Goal: Task Accomplishment & Management: Complete application form

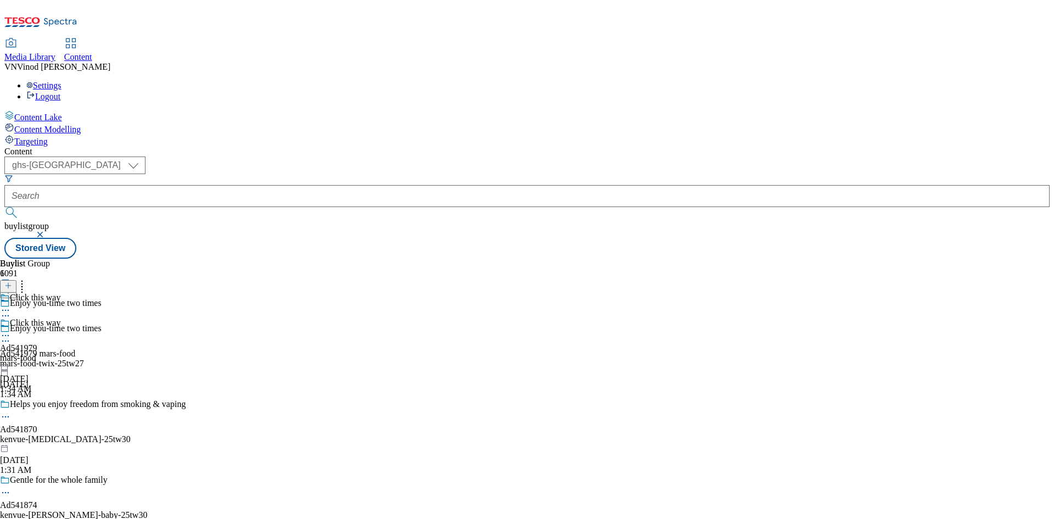
select select "ghs-uk"
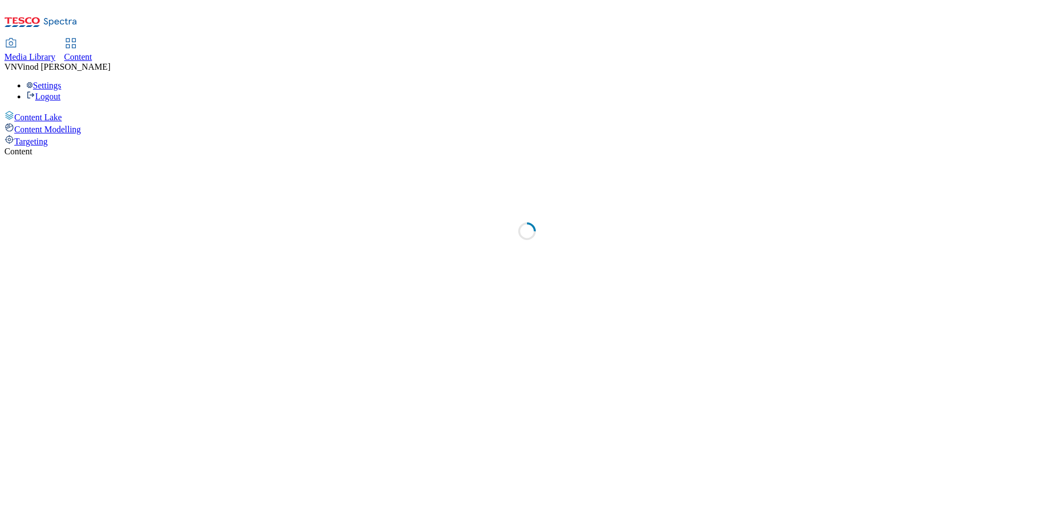
select select "ghs-[GEOGRAPHIC_DATA]"
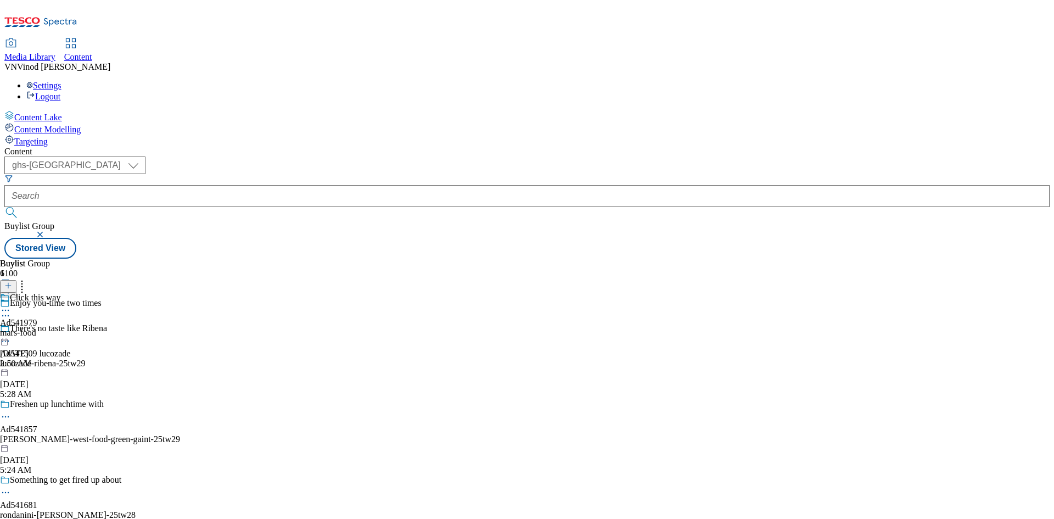
click at [12, 287] on icon at bounding box center [8, 291] width 8 height 8
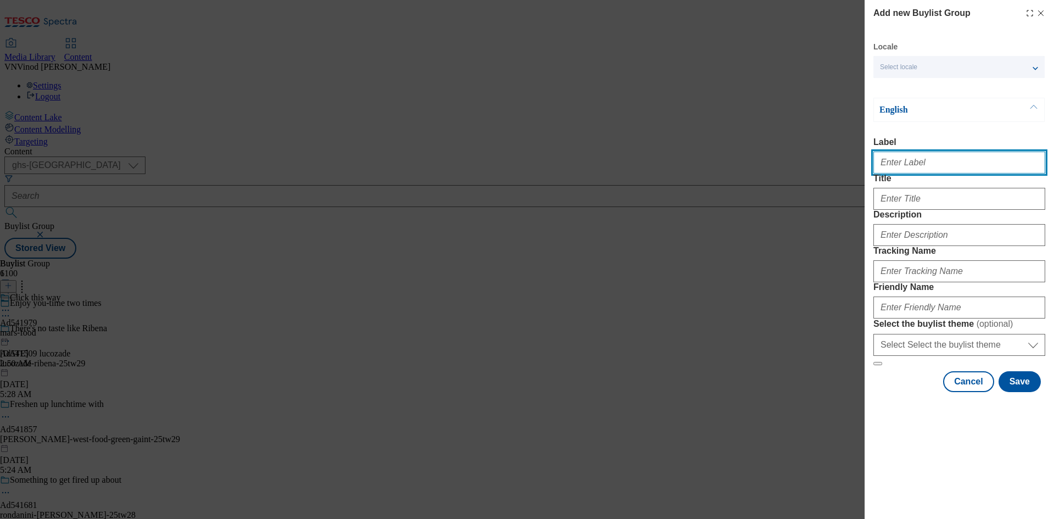
click at [899, 160] on input "Label" at bounding box center [959, 162] width 172 height 22
paste input "541918"
paste input "Mondelez"
click at [908, 165] on input "Ad541918 Mondelez" at bounding box center [959, 162] width 172 height 22
type input "Ad541918 mondelez"
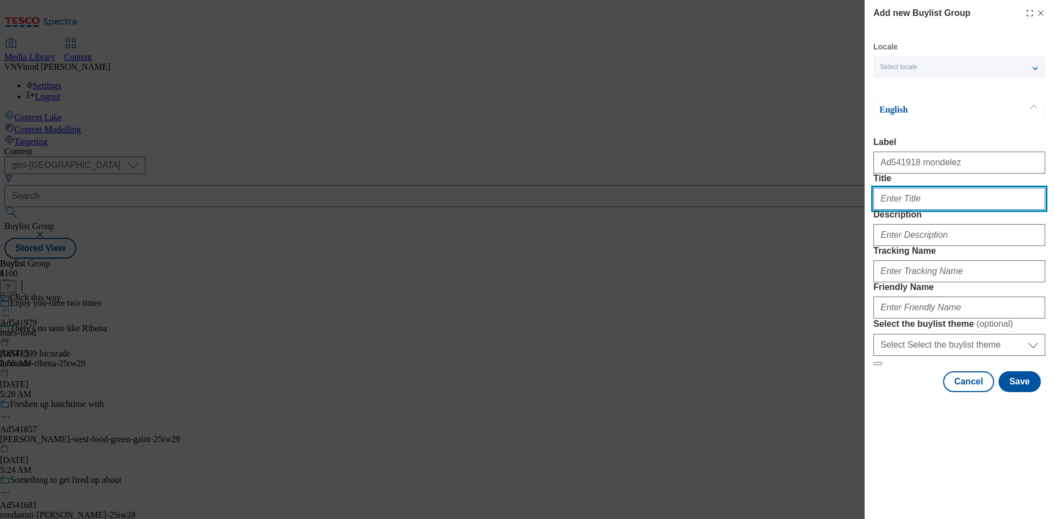
click at [888, 210] on input "Title" at bounding box center [959, 199] width 172 height 22
paste input "60% less outer packaging*, same great Crunchie!"
type input "60% less outer packaging*, same great Crunchie!"
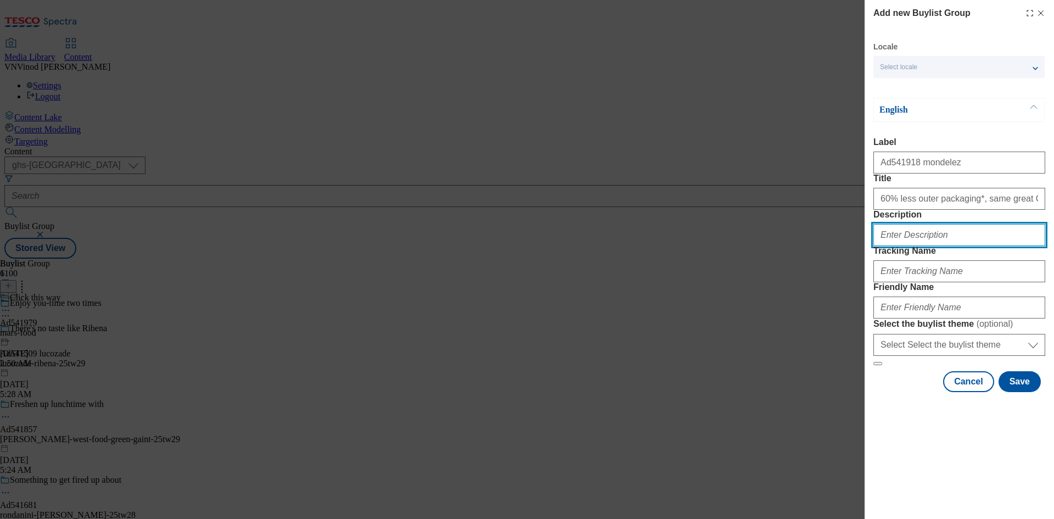
click at [914, 246] on input "Description" at bounding box center [959, 235] width 172 height 22
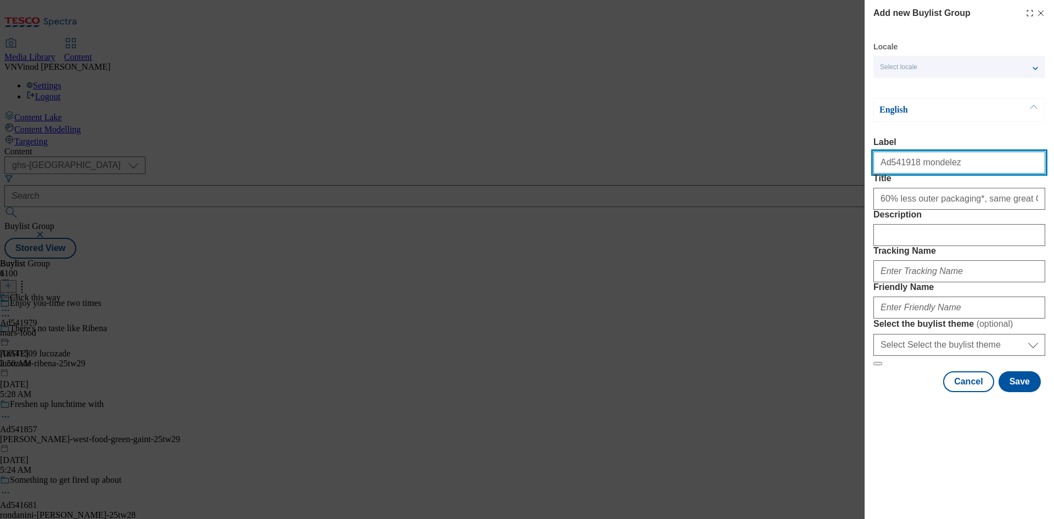
click at [892, 162] on input "Ad541918 mondelez" at bounding box center [959, 162] width 172 height 22
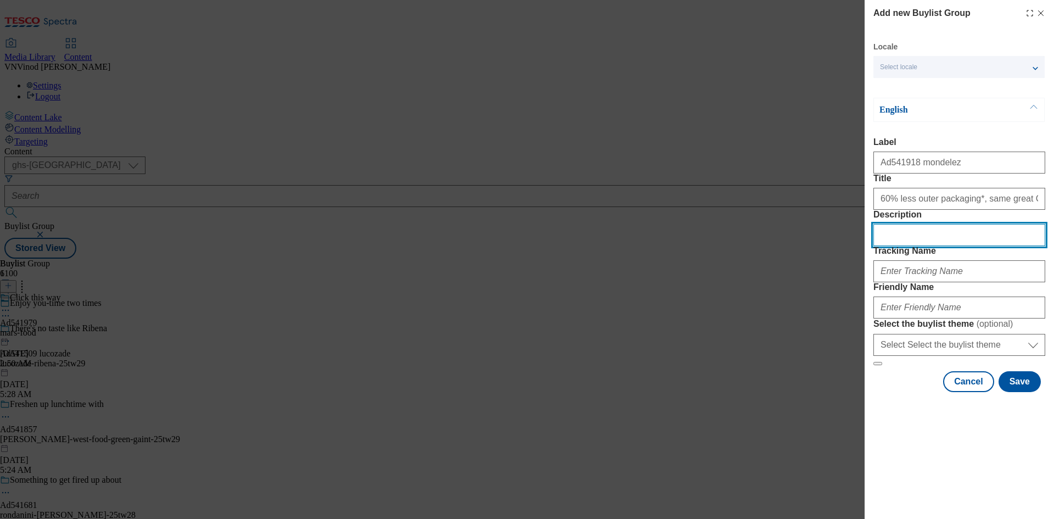
click at [930, 246] on input "Description" at bounding box center [959, 235] width 172 height 22
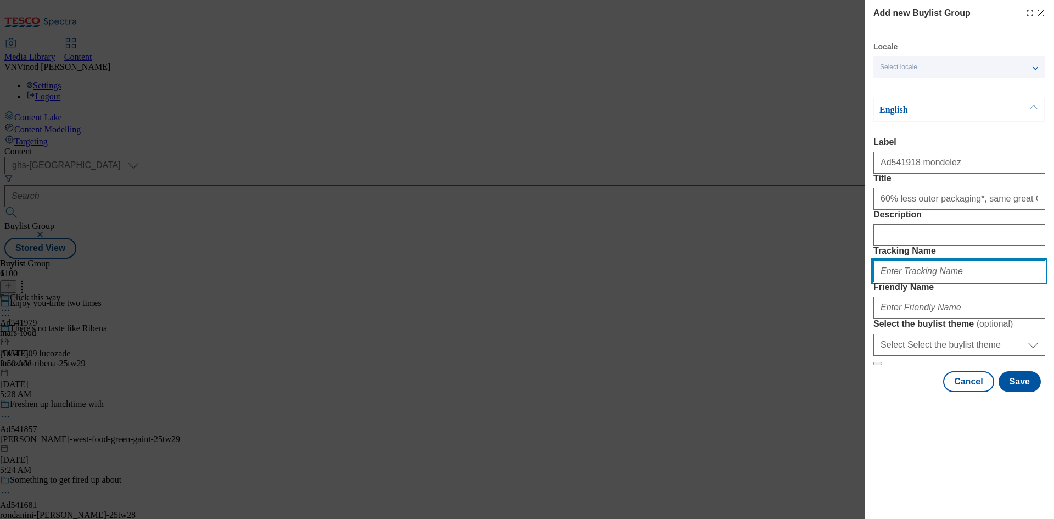
click at [917, 282] on input "Tracking Name" at bounding box center [959, 271] width 172 height 22
paste input "Ad541918"
click at [902, 282] on input "Dh_ADAd541918" at bounding box center [959, 271] width 172 height 22
type input "Dh_AD541918"
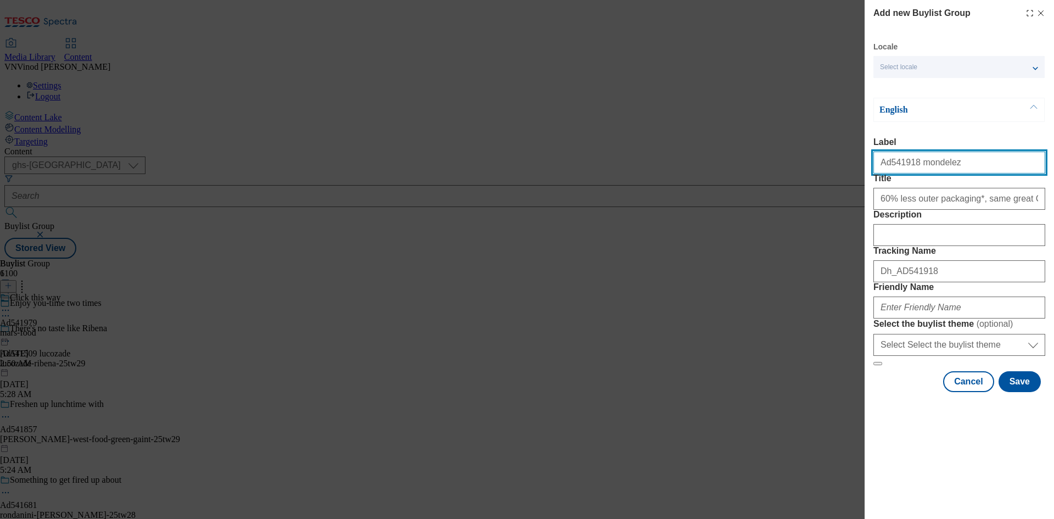
click at [923, 166] on input "Ad541918 mondelez" at bounding box center [959, 162] width 172 height 22
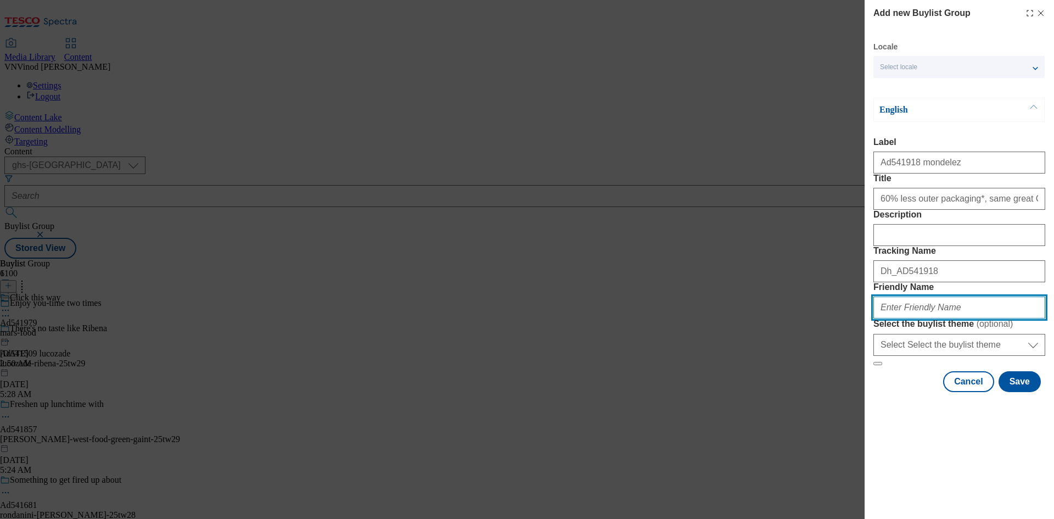
click at [910, 318] on input "Friendly Name" at bounding box center [959, 307] width 172 height 22
paste input "mondelez"
paste input "Cadbury Crunchie"
drag, startPoint x: 912, startPoint y: 384, endPoint x: 925, endPoint y: 401, distance: 20.7
click at [913, 318] on input "mondelez-Cadbury Crunchie" at bounding box center [959, 307] width 172 height 22
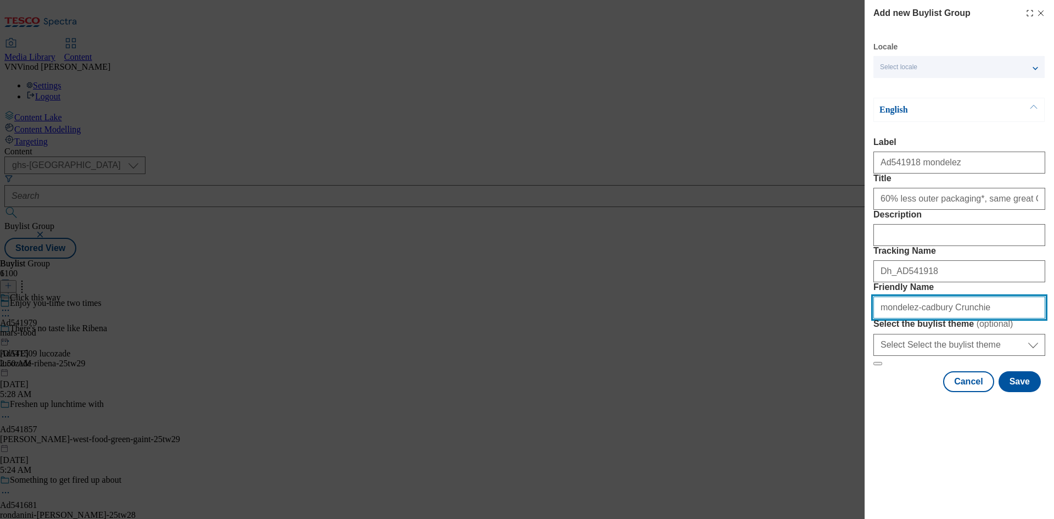
click at [935, 318] on input "mondelez-cadbury Crunchie" at bounding box center [959, 307] width 172 height 22
click at [977, 318] on input "mondelez-cadbury-crunchie" at bounding box center [959, 307] width 172 height 22
drag, startPoint x: 1000, startPoint y: 390, endPoint x: 504, endPoint y: 372, distance: 495.9
click at [504, 372] on div "Add new Buylist Group Locale Select locale English Welsh English Label Ad541918…" at bounding box center [527, 259] width 1054 height 519
type input "mondelez-cadbury-crunchie-25tw29"
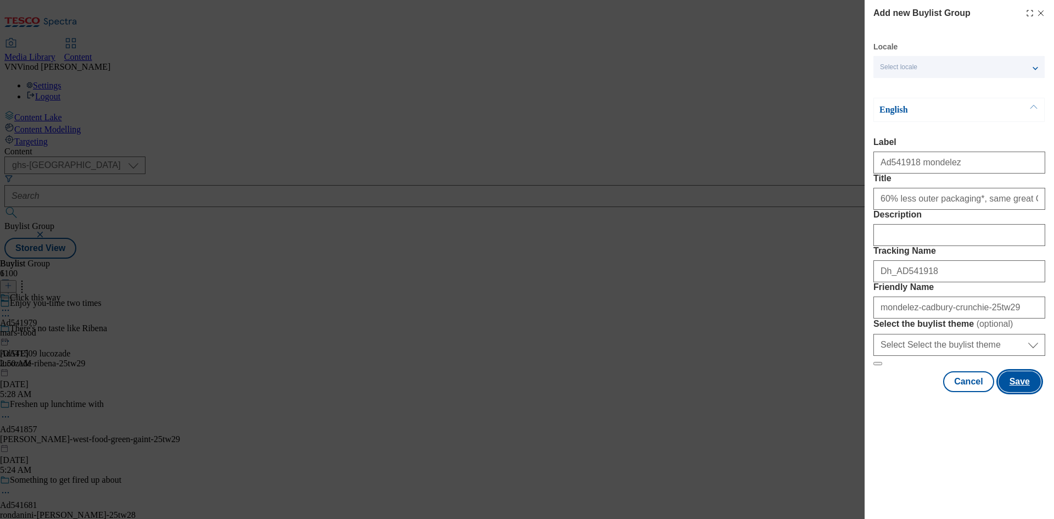
click at [1015, 392] on button "Save" at bounding box center [1019, 381] width 42 height 21
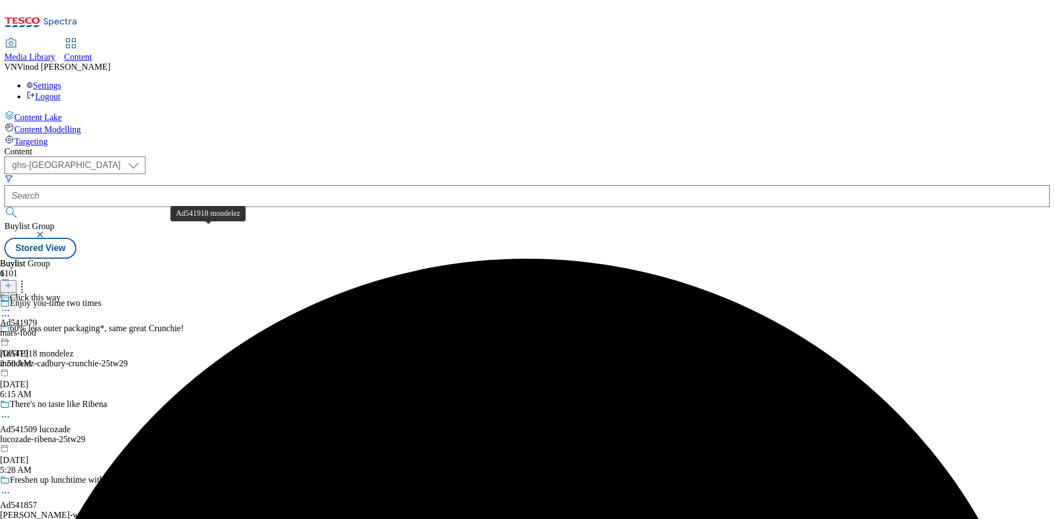
click at [74, 348] on div "Ad541918 mondelez" at bounding box center [37, 353] width 74 height 10
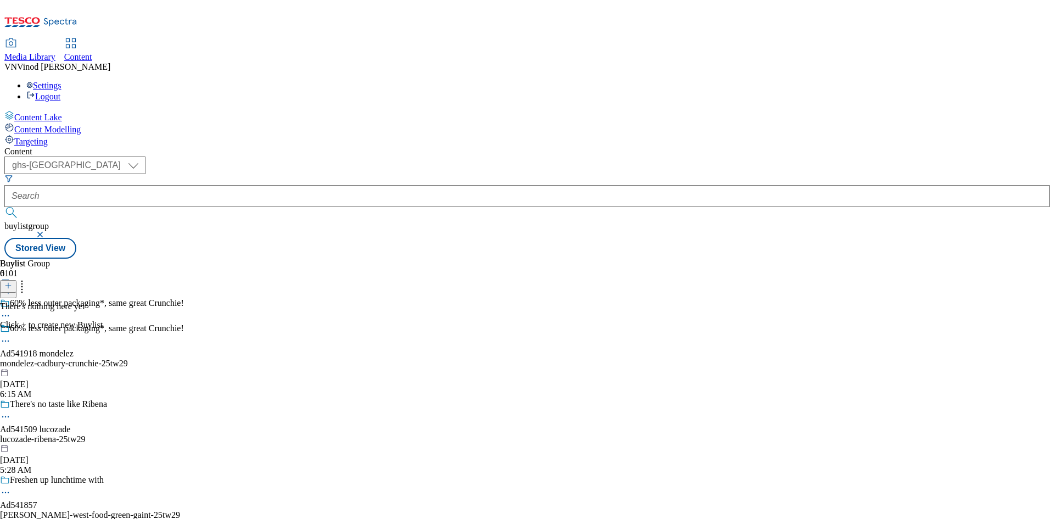
click at [12, 282] on icon at bounding box center [8, 286] width 8 height 8
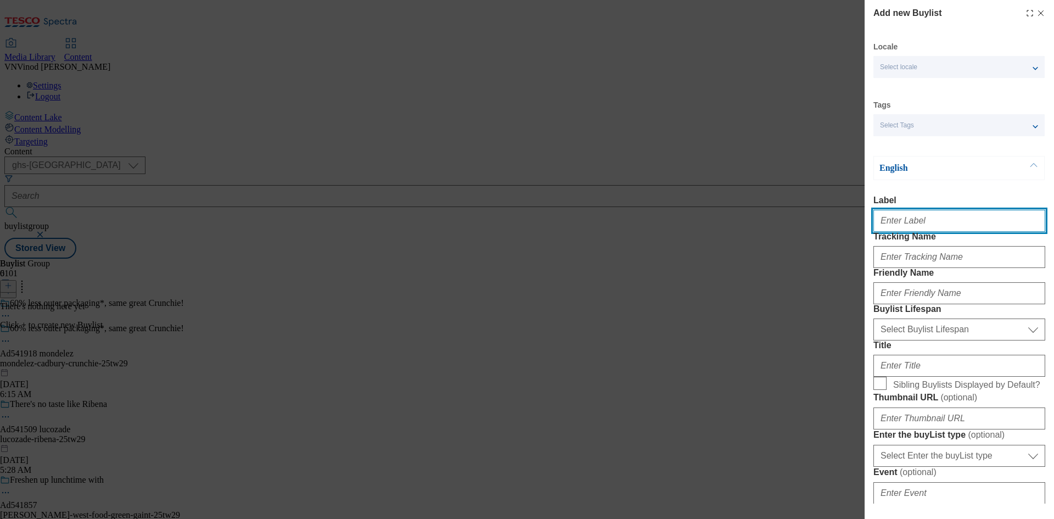
click at [915, 228] on input "Label" at bounding box center [959, 221] width 172 height 22
paste input "541918"
type input "Ad541918"
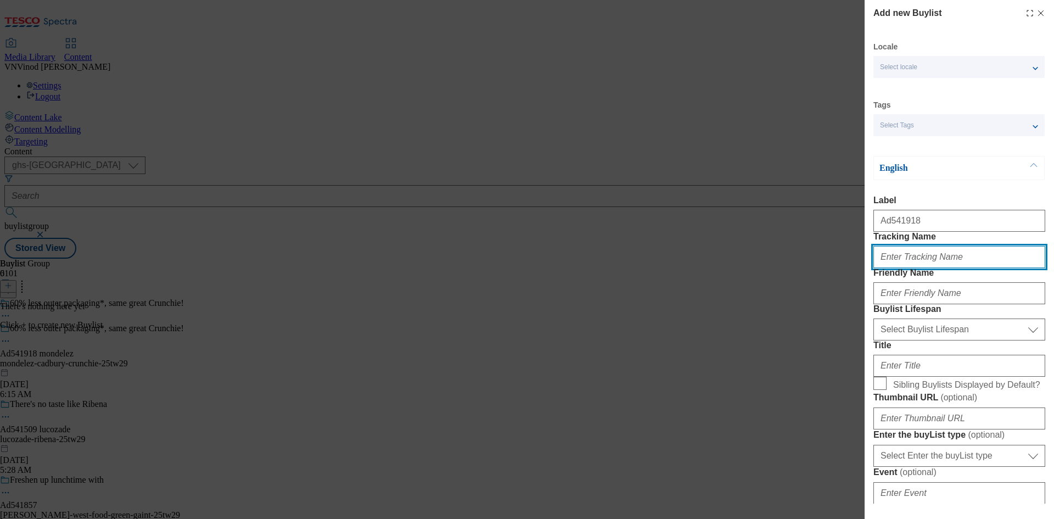
click at [924, 268] on input "Tracking Name" at bounding box center [959, 257] width 172 height 22
paste input "541918"
type input "DH_AD541918"
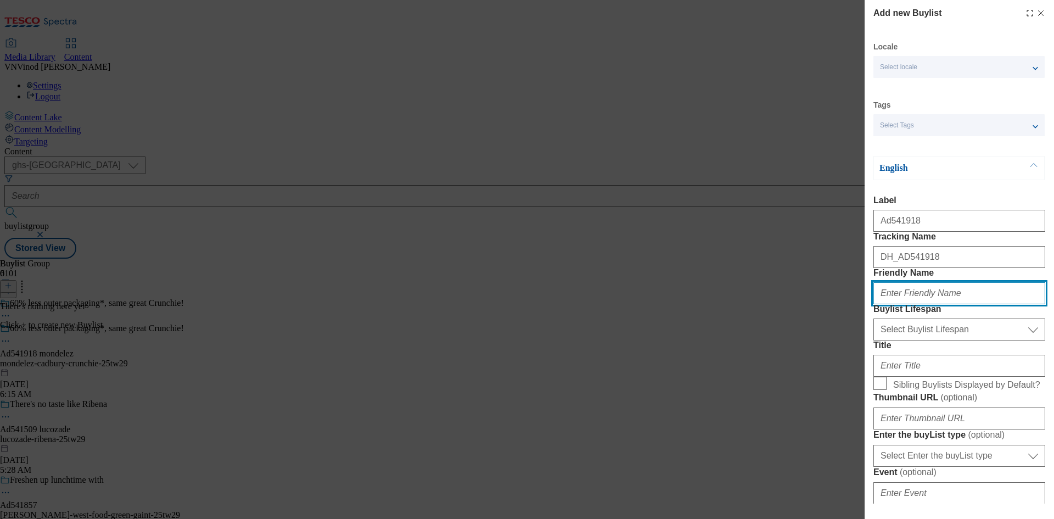
click at [918, 304] on input "Friendly Name" at bounding box center [959, 293] width 172 height 22
paste input "mondelez"
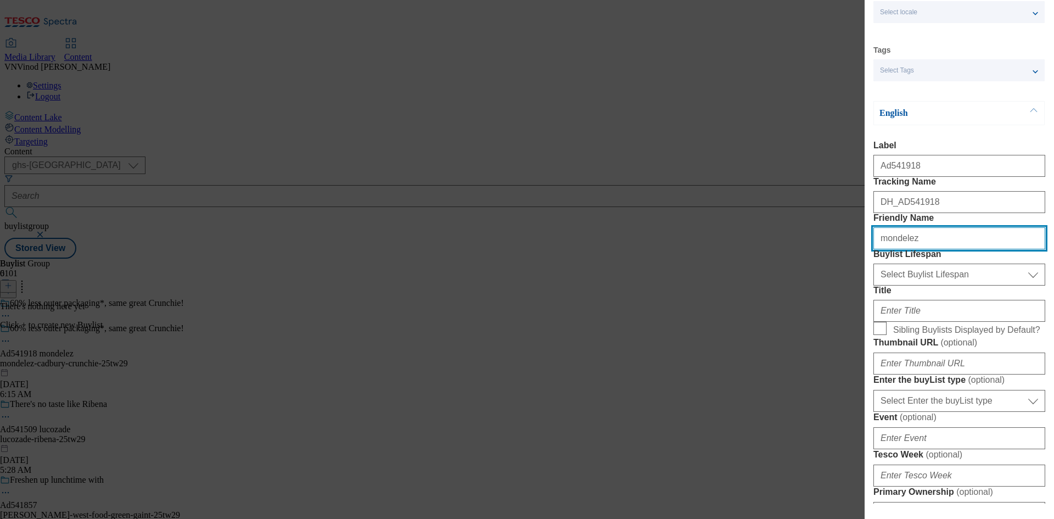
type input "mondelez"
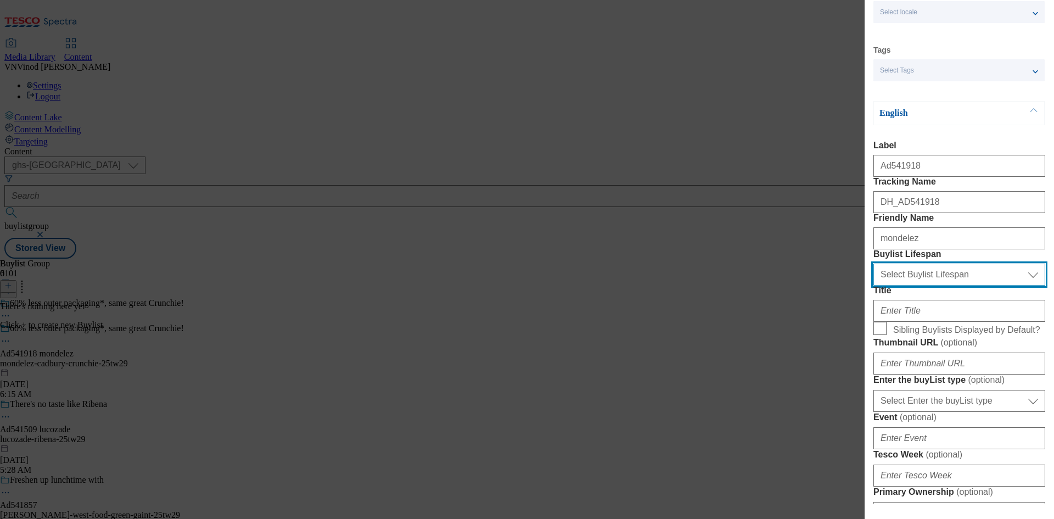
click at [960, 285] on select "Select Buylist Lifespan evergreen seasonal tactical" at bounding box center [959, 274] width 172 height 22
select select "tactical"
click at [873, 285] on select "Select Buylist Lifespan evergreen seasonal tactical" at bounding box center [959, 274] width 172 height 22
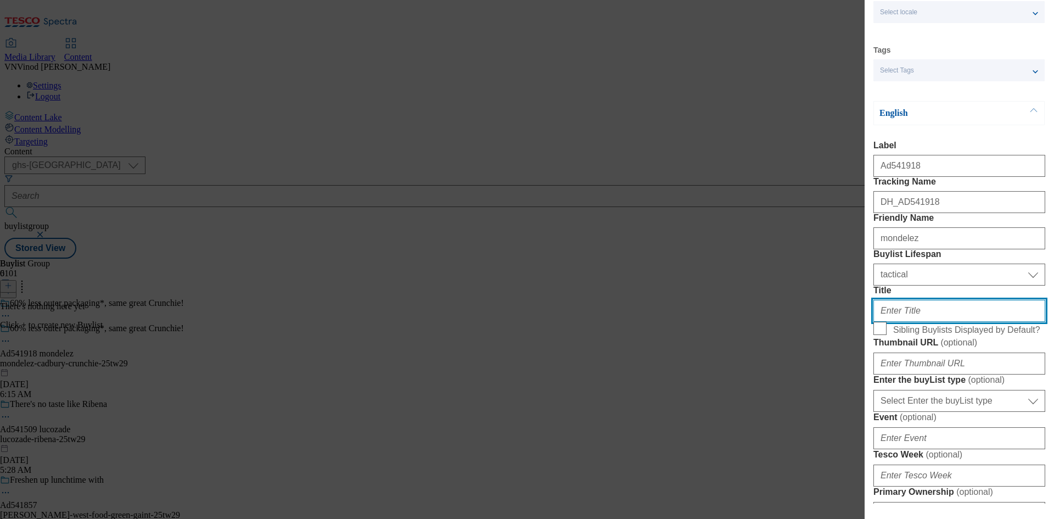
click at [905, 322] on input "Title" at bounding box center [959, 311] width 172 height 22
paste input "Shop Crunchie and other Cadbury multipacks"
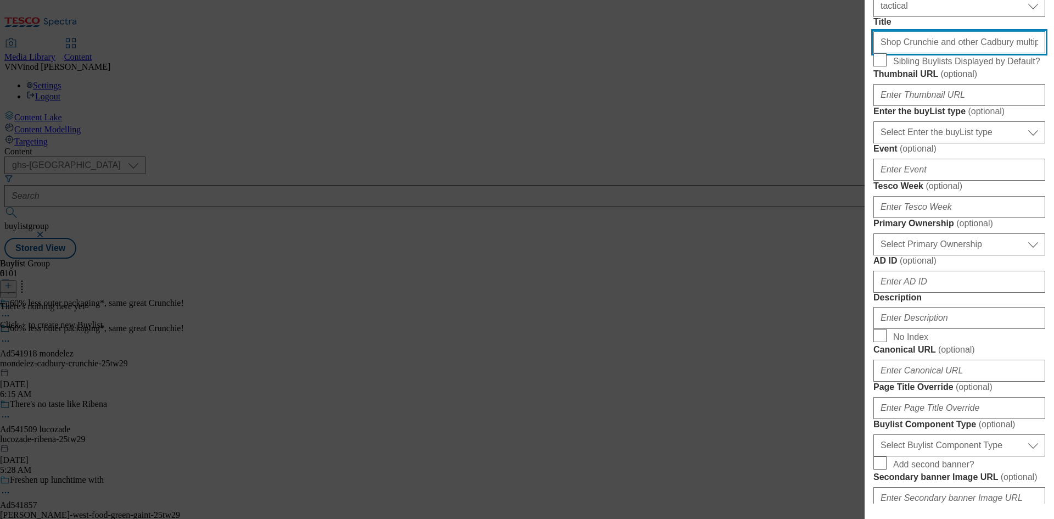
scroll to position [329, 0]
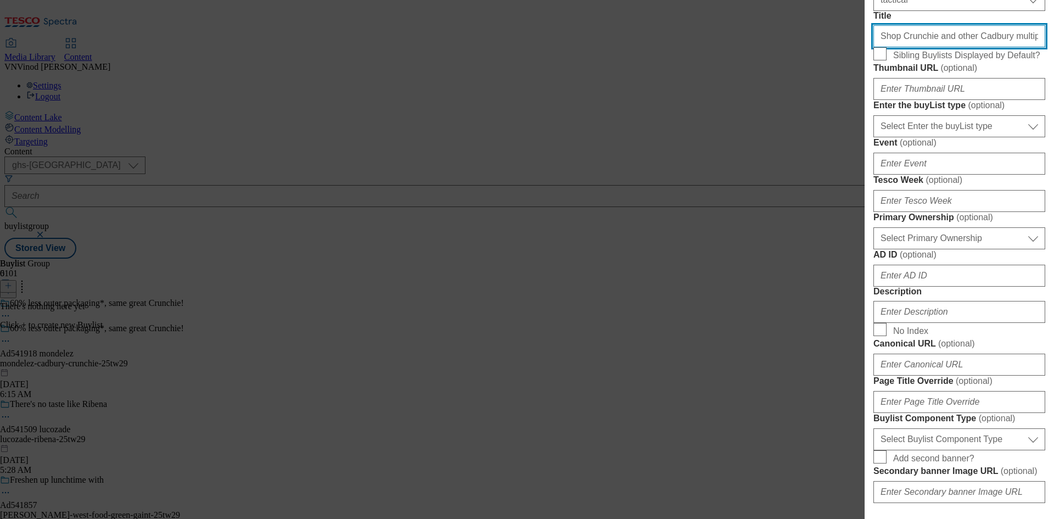
type input "Shop Crunchie and other Cadbury multipacks"
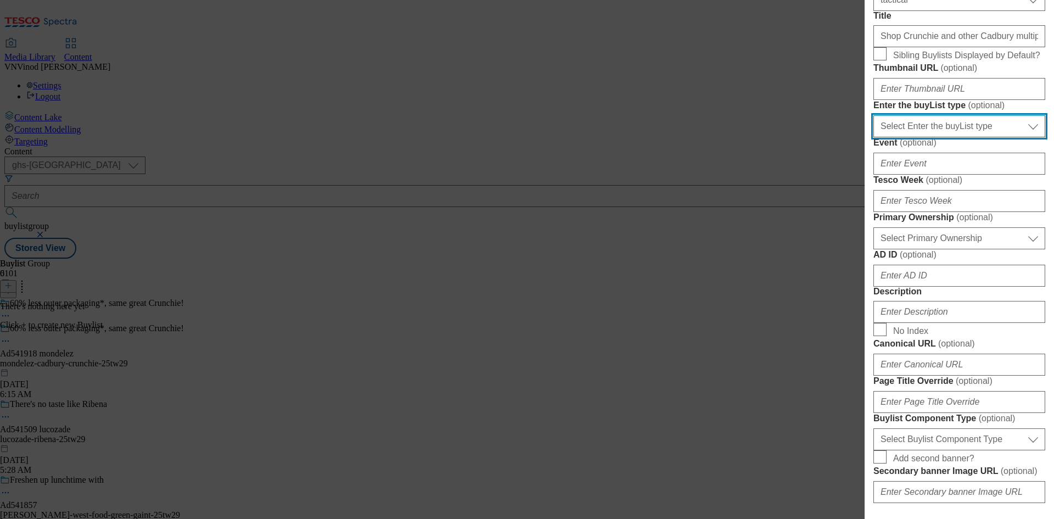
click at [976, 137] on select "Select Enter the buyList type event supplier funded long term >4 weeks supplier…" at bounding box center [959, 126] width 172 height 22
select select "supplier funded short term 1-3 weeks"
click at [873, 137] on select "Select Enter the buyList type event supplier funded long term >4 weeks supplier…" at bounding box center [959, 126] width 172 height 22
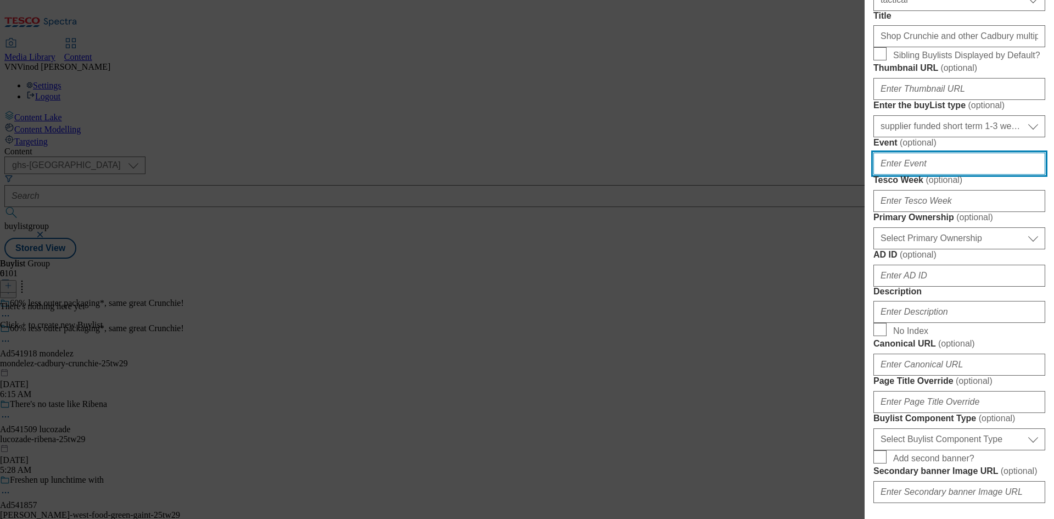
click at [933, 175] on input "Event ( optional )" at bounding box center [959, 164] width 172 height 22
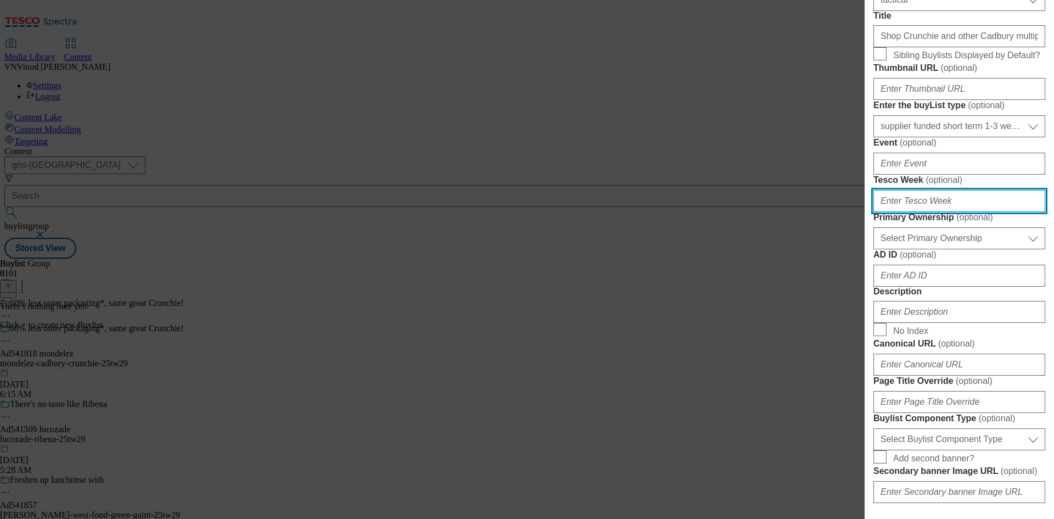
click at [923, 212] on input "Tesco Week ( optional )" at bounding box center [959, 201] width 172 height 22
type input "29"
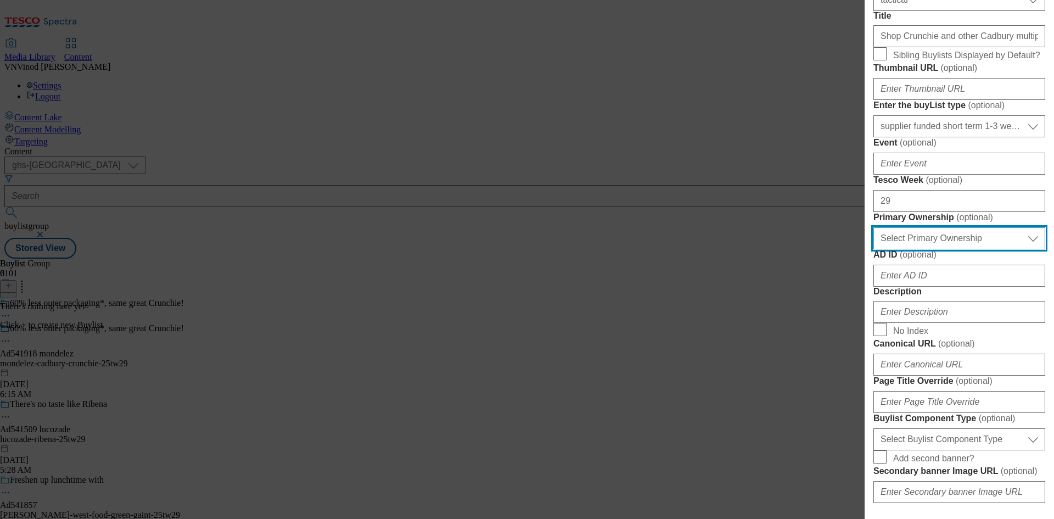
click at [922, 249] on select "Select Primary Ownership tesco dunnhumby" at bounding box center [959, 238] width 172 height 22
select select "dunnhumby"
click at [873, 249] on select "Select Primary Ownership tesco dunnhumby" at bounding box center [959, 238] width 172 height 22
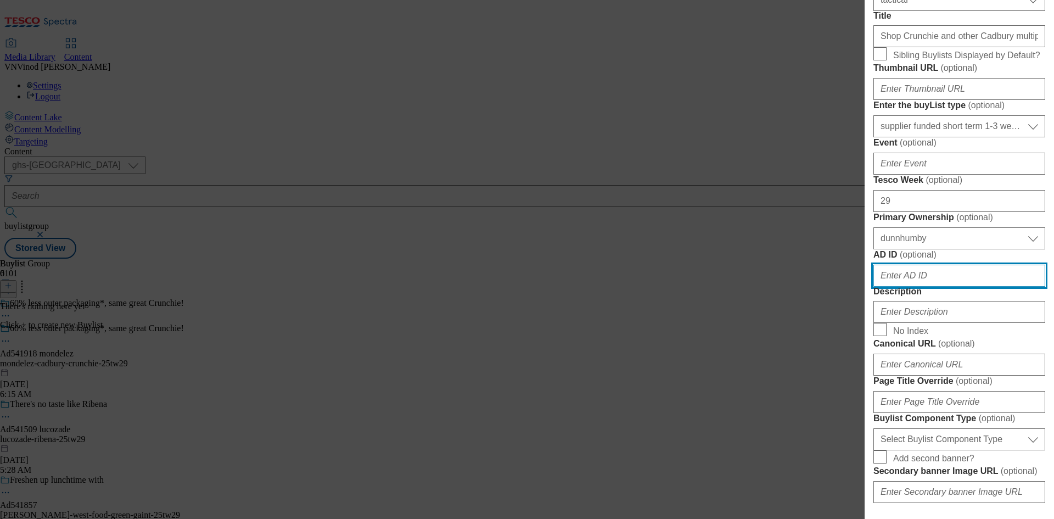
click at [907, 286] on input "AD ID ( optional )" at bounding box center [959, 276] width 172 height 22
paste input "541918"
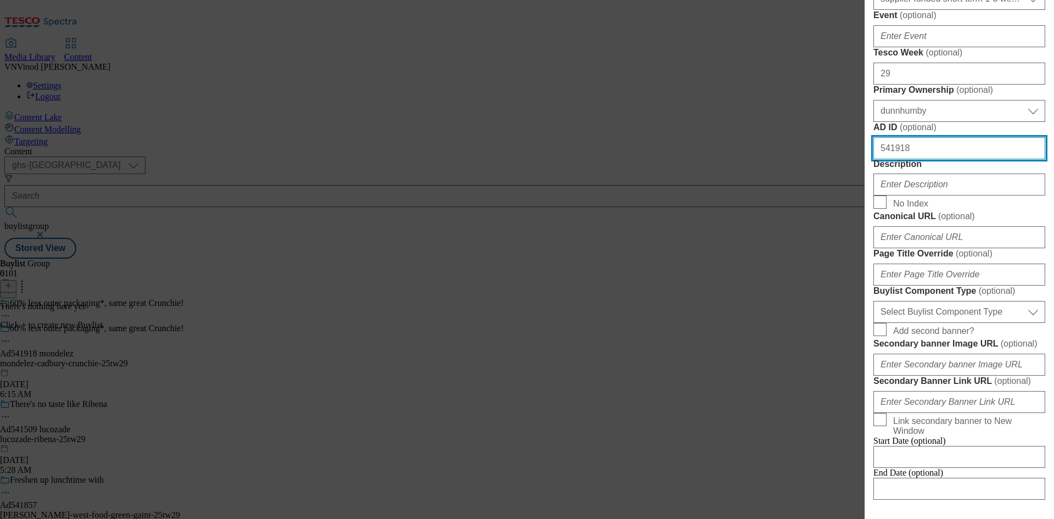
scroll to position [494, 0]
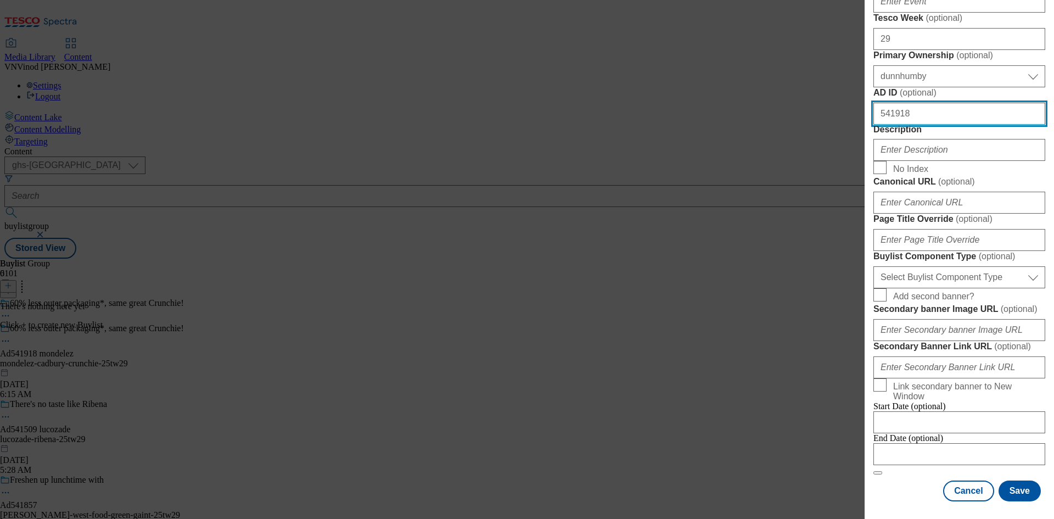
type input "541918"
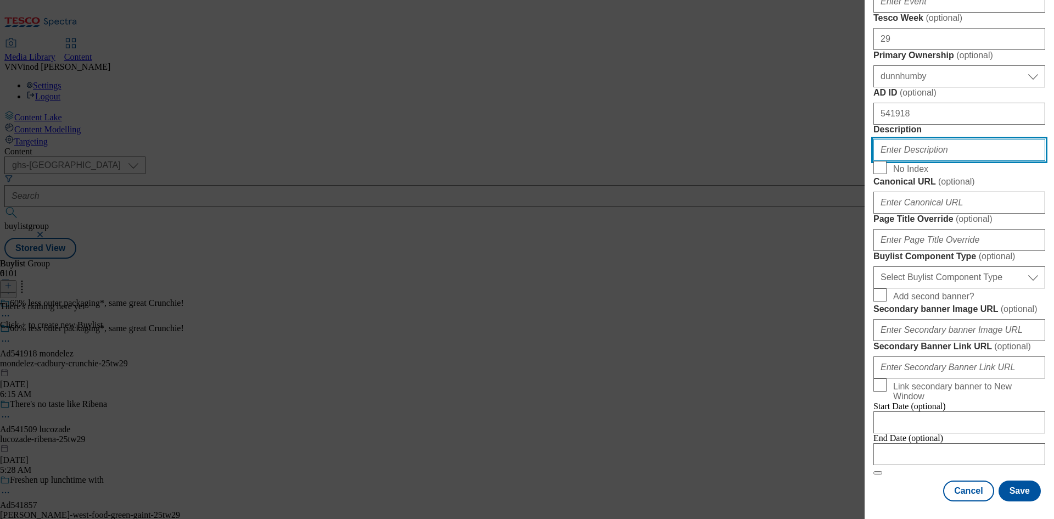
click at [921, 161] on input "Description" at bounding box center [959, 150] width 172 height 22
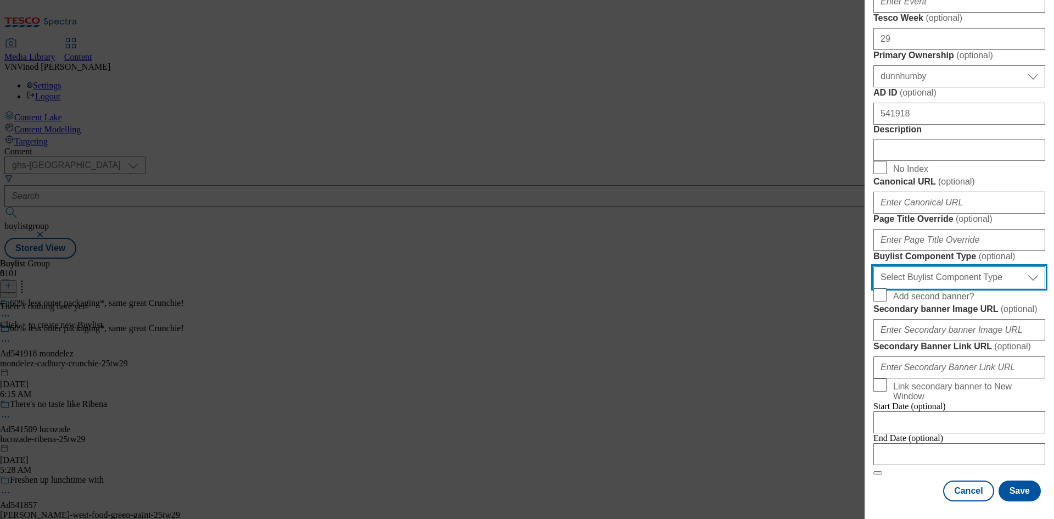
click at [977, 288] on select "Select Buylist Component Type Banner Competition Header Meal" at bounding box center [959, 277] width 172 height 22
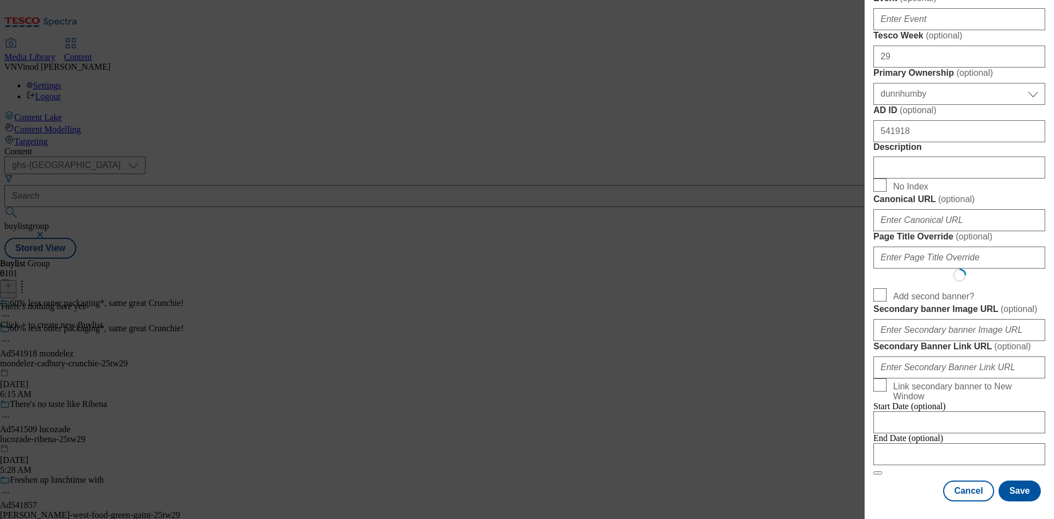
select select "Banner"
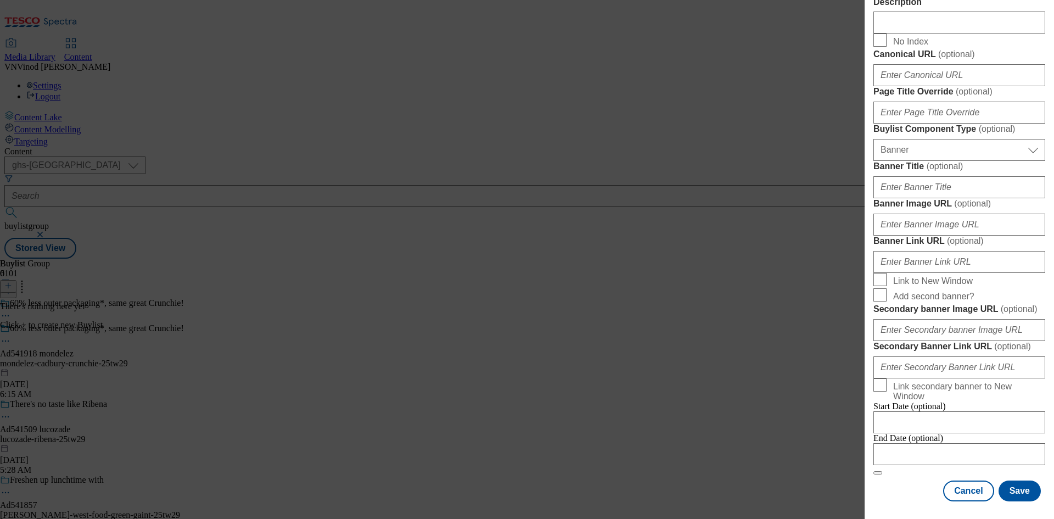
scroll to position [1088, 0]
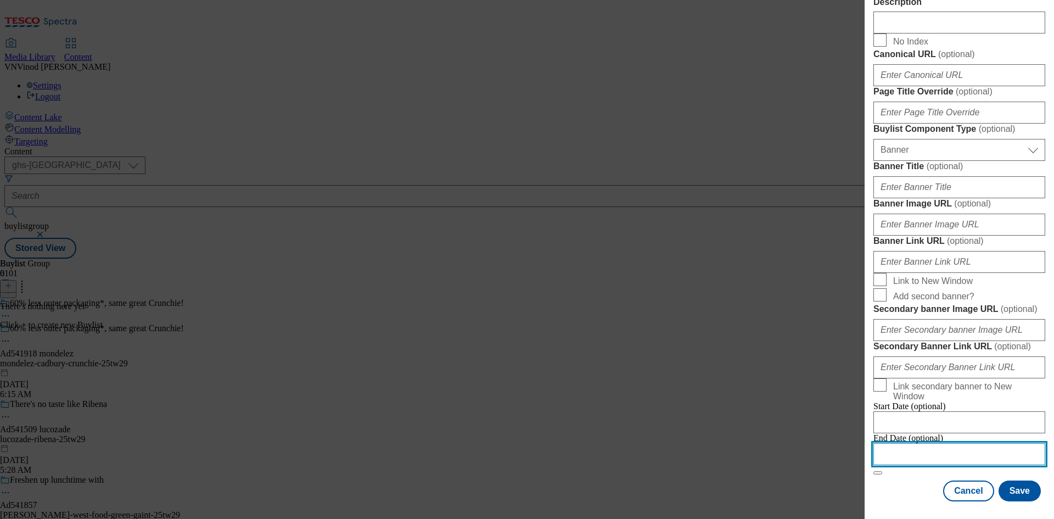
click at [953, 443] on input "Modal" at bounding box center [959, 454] width 172 height 22
select select "2025"
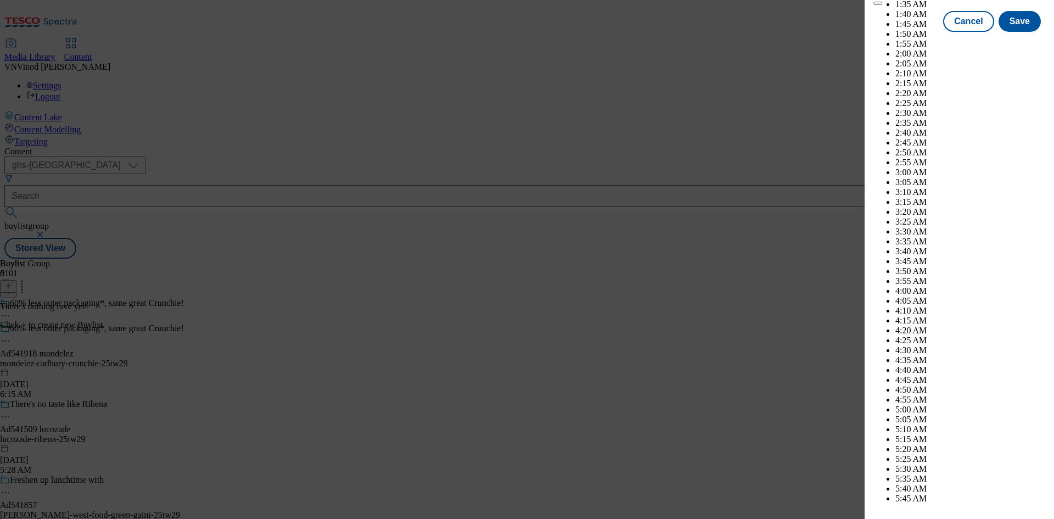
scroll to position [1509, 0]
select select "November"
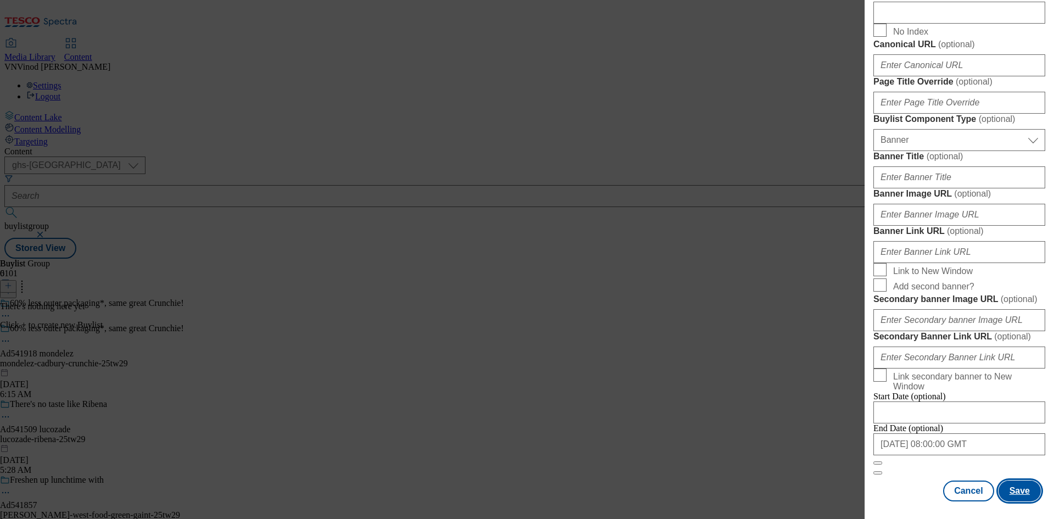
click at [1017, 489] on button "Save" at bounding box center [1019, 490] width 42 height 21
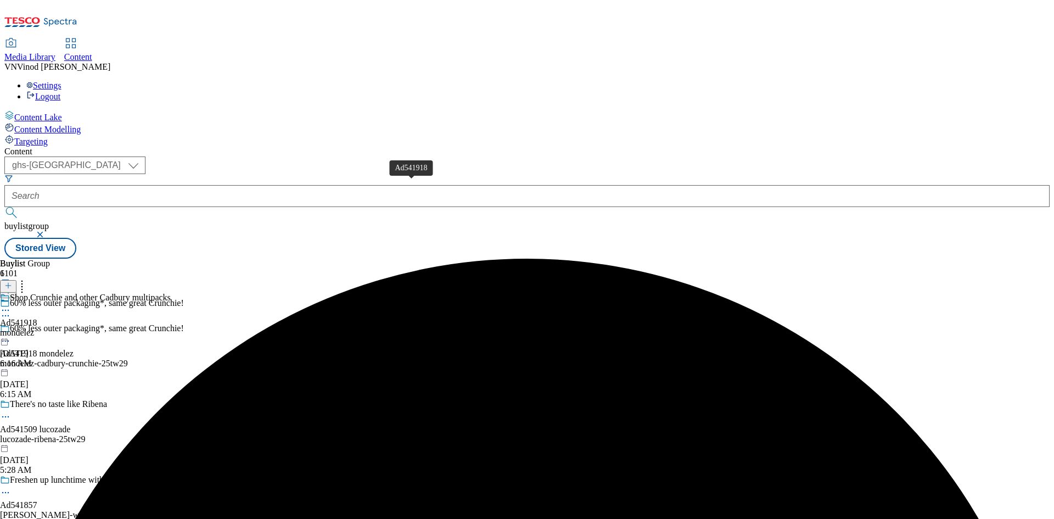
click at [37, 318] on div "Ad541918" at bounding box center [18, 323] width 37 height 10
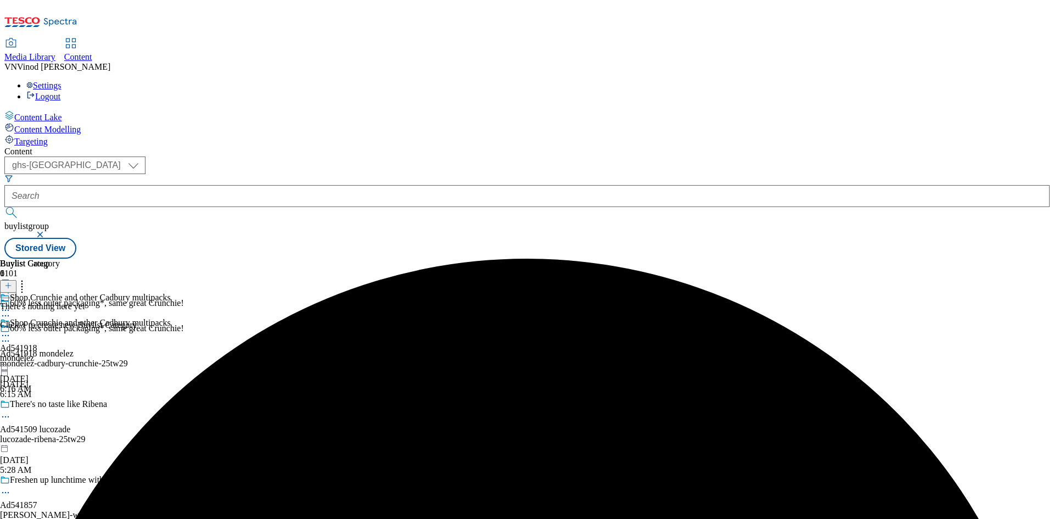
click at [12, 282] on icon at bounding box center [8, 286] width 8 height 8
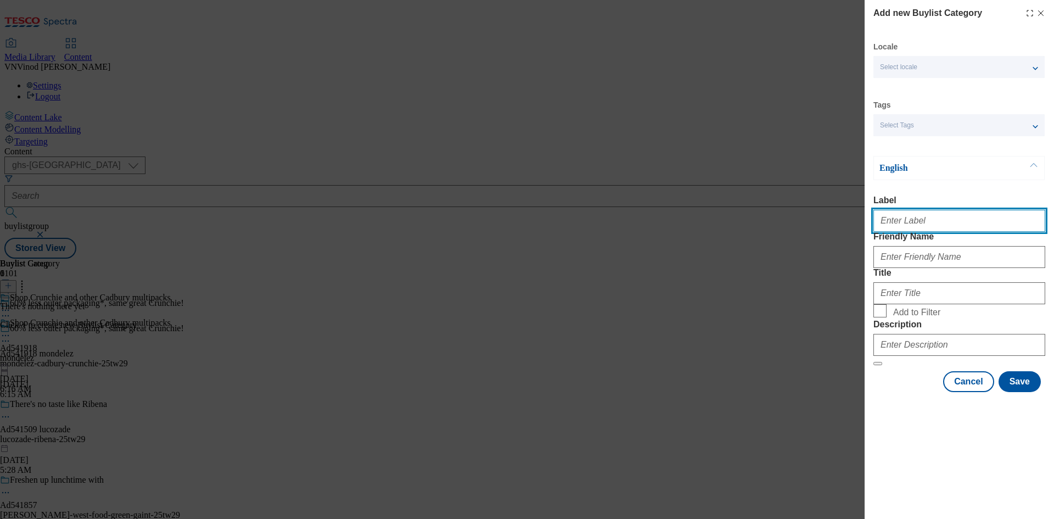
click at [909, 231] on input "Label" at bounding box center [959, 221] width 172 height 22
paste input "541918"
type input "Ad541918"
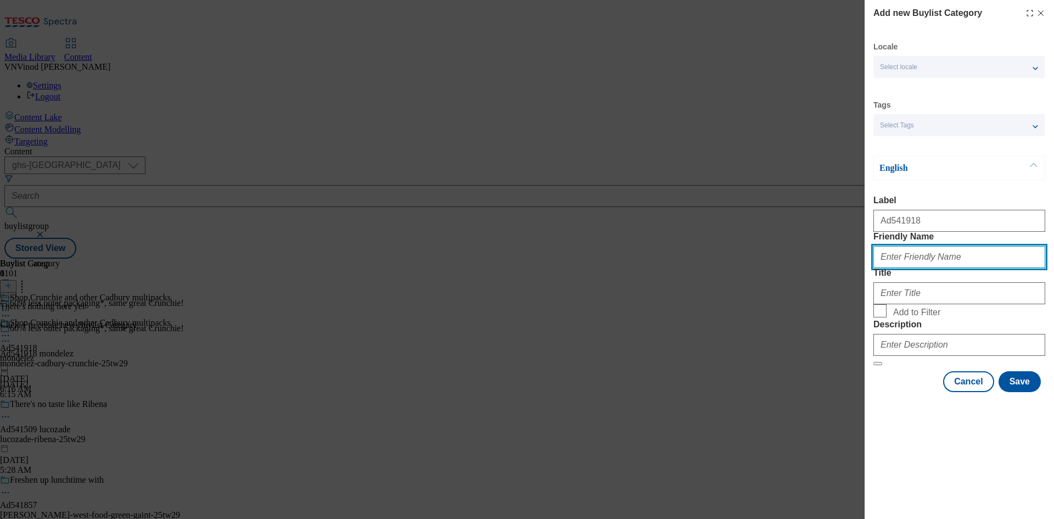
click at [901, 268] on input "Friendly Name" at bounding box center [959, 257] width 172 height 22
paste input "mondelez-cadbury-crunchie"
type input "mondelez-cadbury-crunchie"
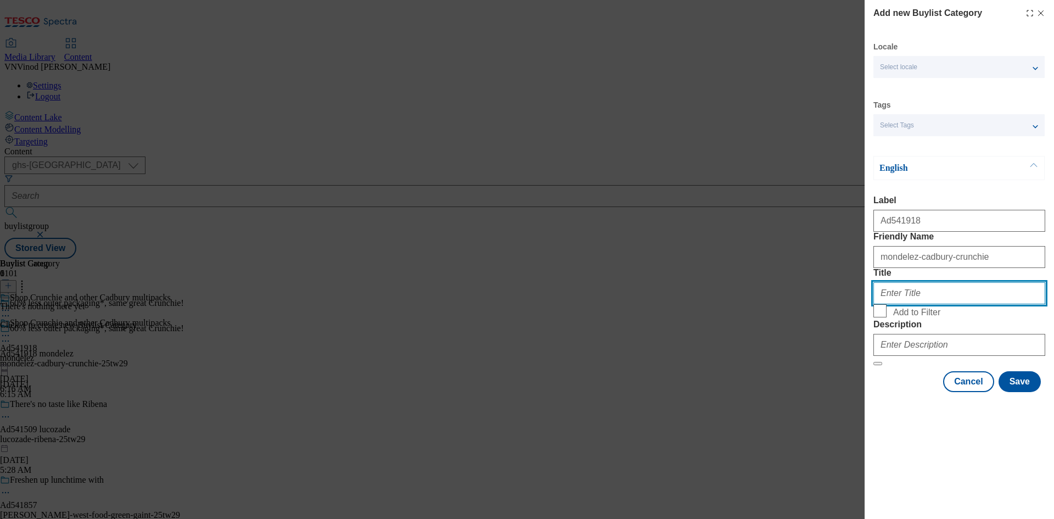
click at [933, 304] on input "Title" at bounding box center [959, 293] width 172 height 22
paste input "Mondelez"
type input "Mondelez"
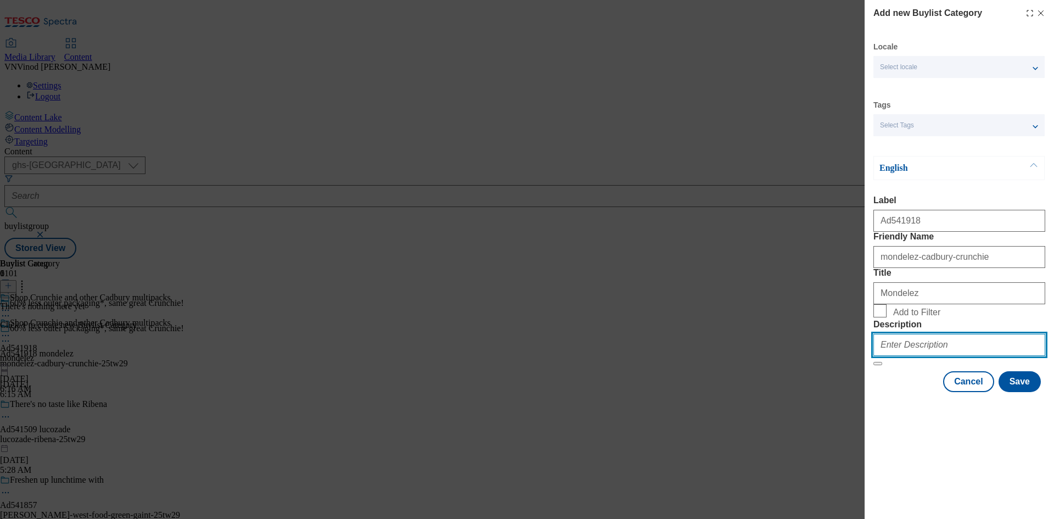
click at [924, 356] on input "Description" at bounding box center [959, 345] width 172 height 22
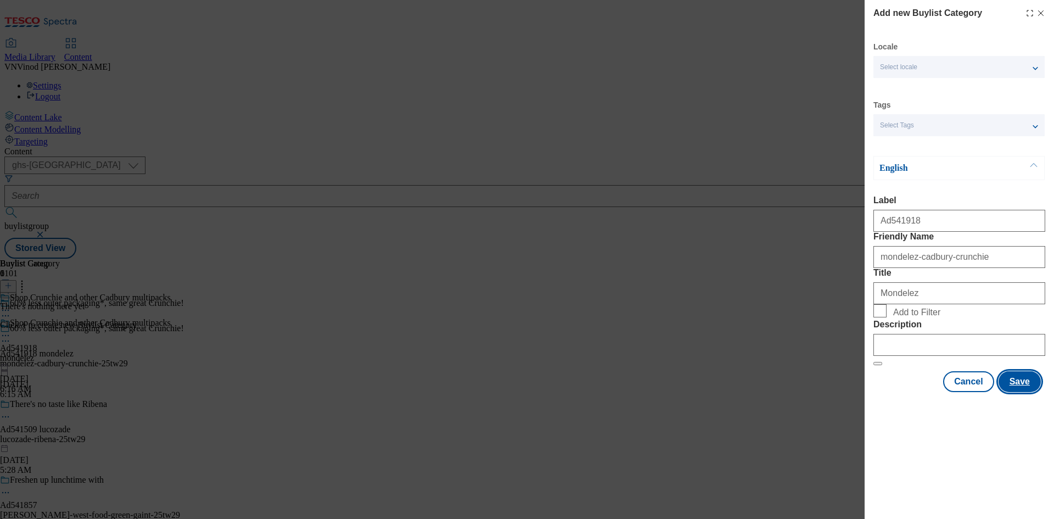
click at [1031, 392] on button "Save" at bounding box center [1019, 381] width 42 height 21
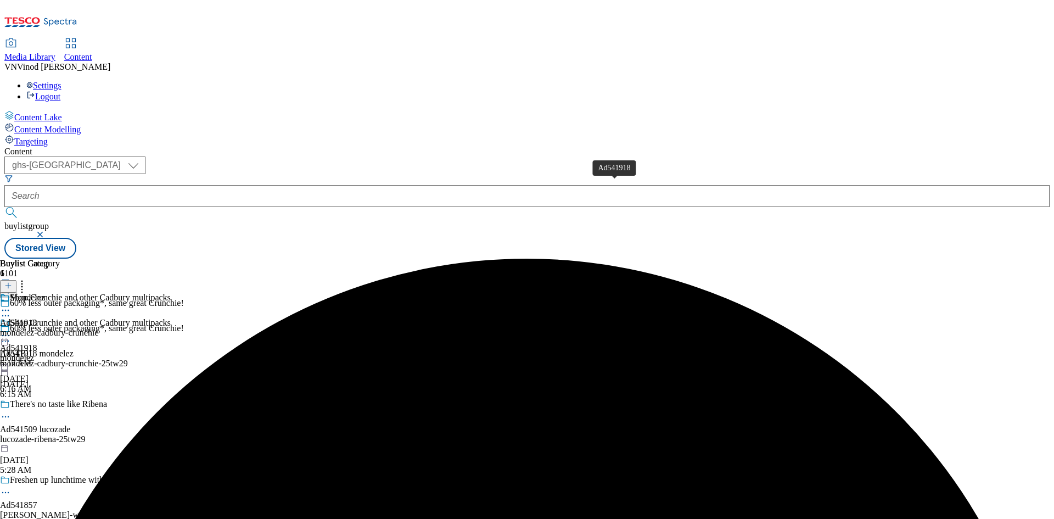
click at [37, 318] on div "Ad541918" at bounding box center [18, 323] width 37 height 10
click at [8, 283] on line at bounding box center [8, 285] width 0 height 5
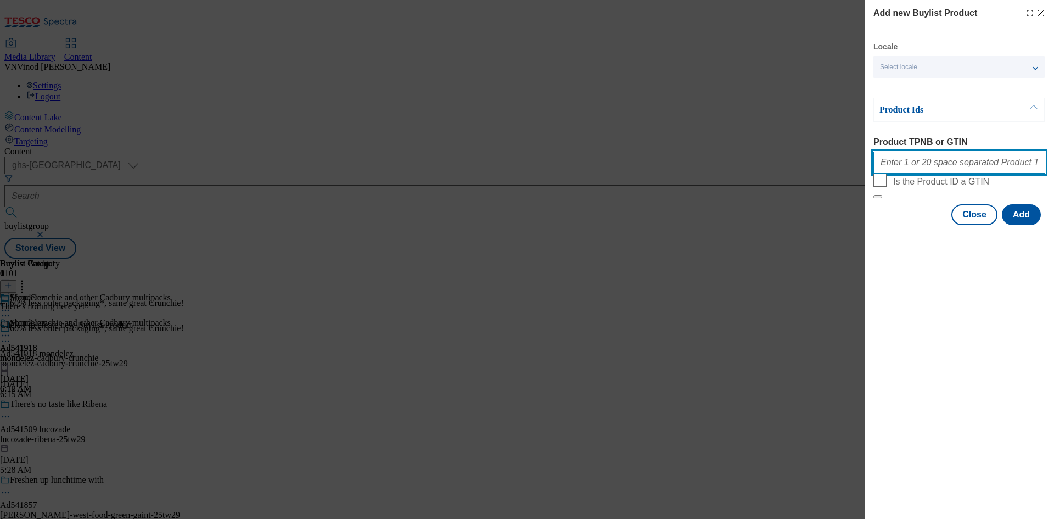
click at [912, 170] on input "Product TPNB or GTIN" at bounding box center [959, 162] width 172 height 22
paste input "58974098 89602984 89442752 96305749 58974083 81133284 88897134 80965251 8872171…"
type input "58974098 89602984 89442752 96305749 58974083 81133284 88897134 80965251 8872171…"
click at [1032, 225] on button "Add" at bounding box center [1021, 214] width 39 height 21
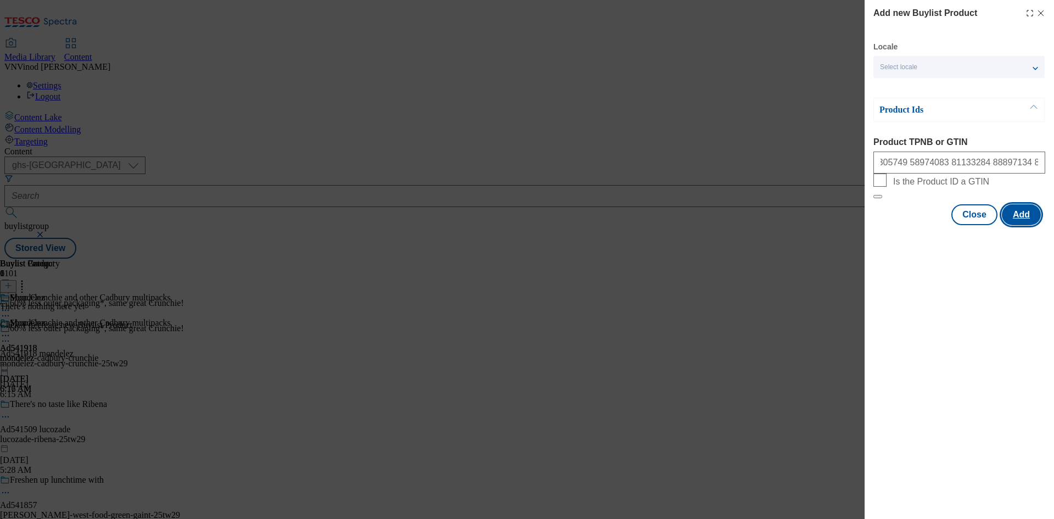
scroll to position [0, 0]
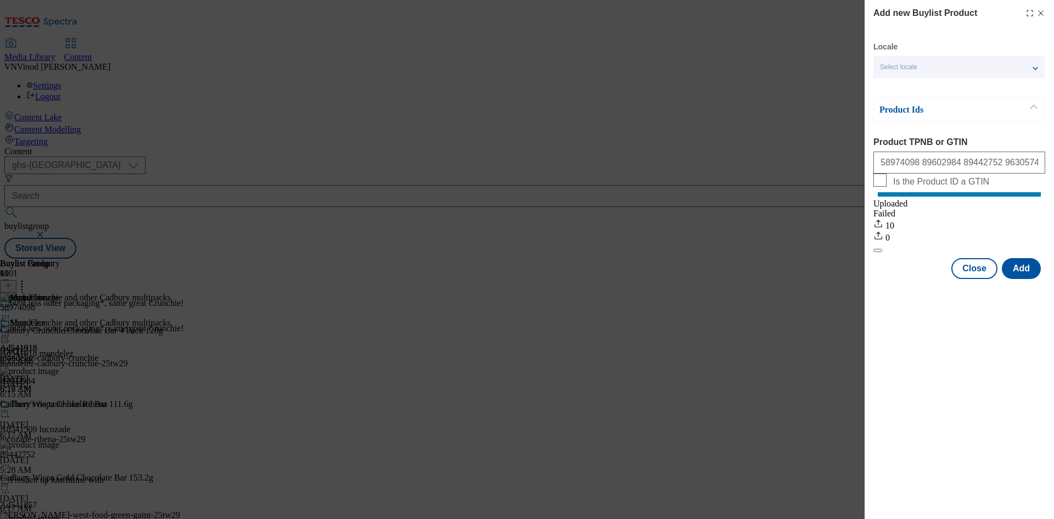
click at [1042, 13] on icon "Modal" at bounding box center [1040, 13] width 9 height 9
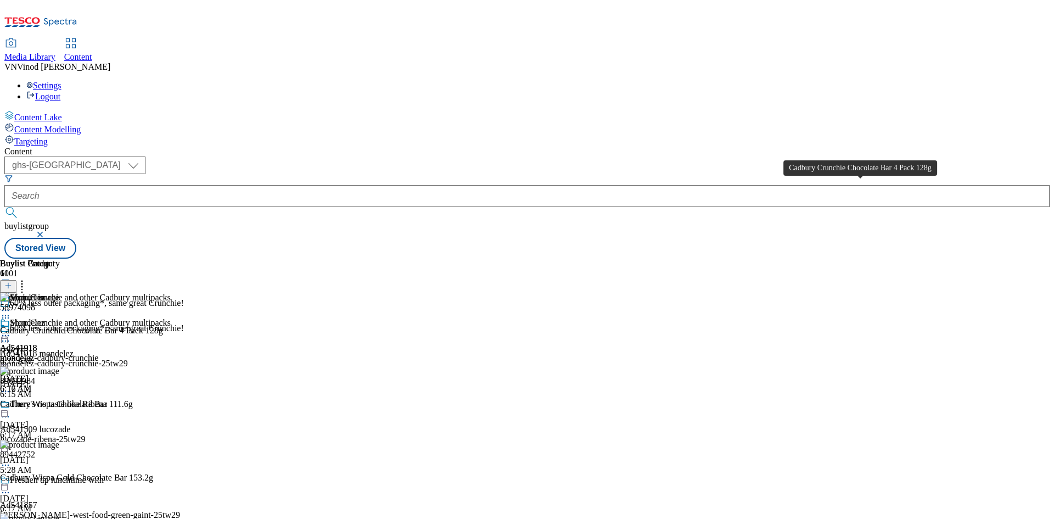
click at [163, 325] on div "Cadbury Crunchie Chocolate Bar 4 Pack 128g" at bounding box center [81, 330] width 163 height 10
copy div "Cadbury Crunchie Chocolate Bar 4 Pack 128g"
click at [11, 335] on icon at bounding box center [5, 340] width 11 height 11
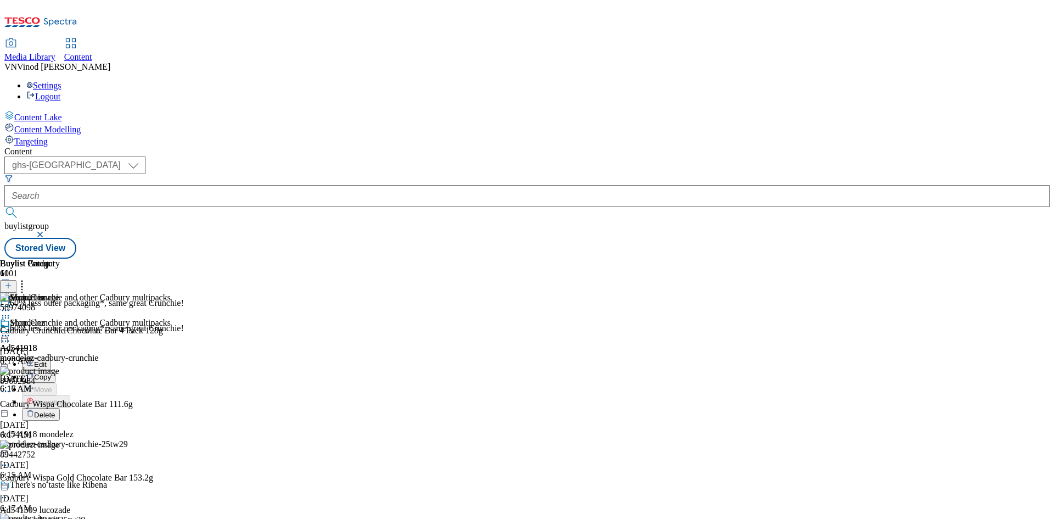
click at [51, 357] on button "Edit" at bounding box center [36, 363] width 29 height 13
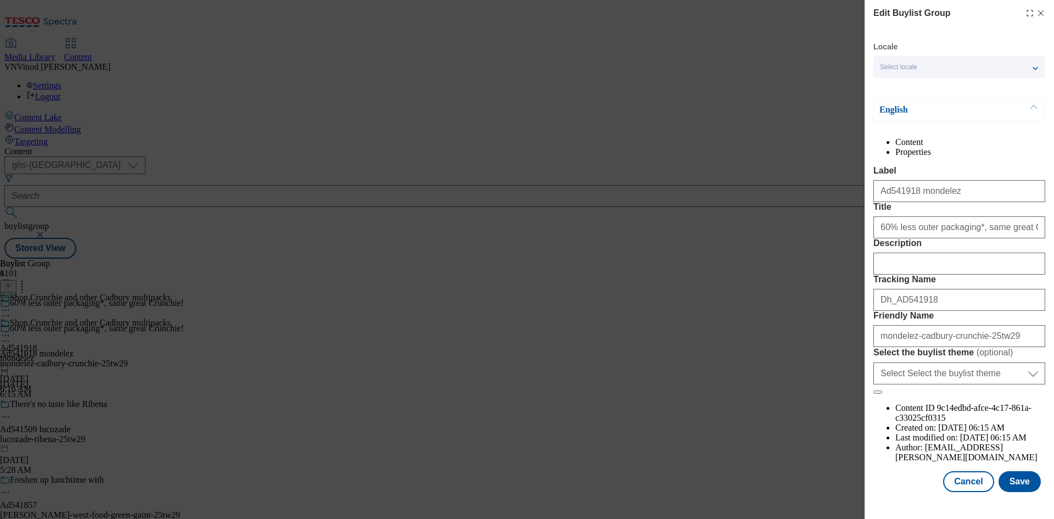
click at [908, 338] on form "Label Ad541918 mondelez Title 60% less outer packaging*, same great Crunchie! D…" at bounding box center [959, 280] width 172 height 228
click at [907, 274] on input "Description" at bounding box center [959, 263] width 172 height 22
paste input "Cadbury Crunchie Chocolate Bar 4 Pack 128g"
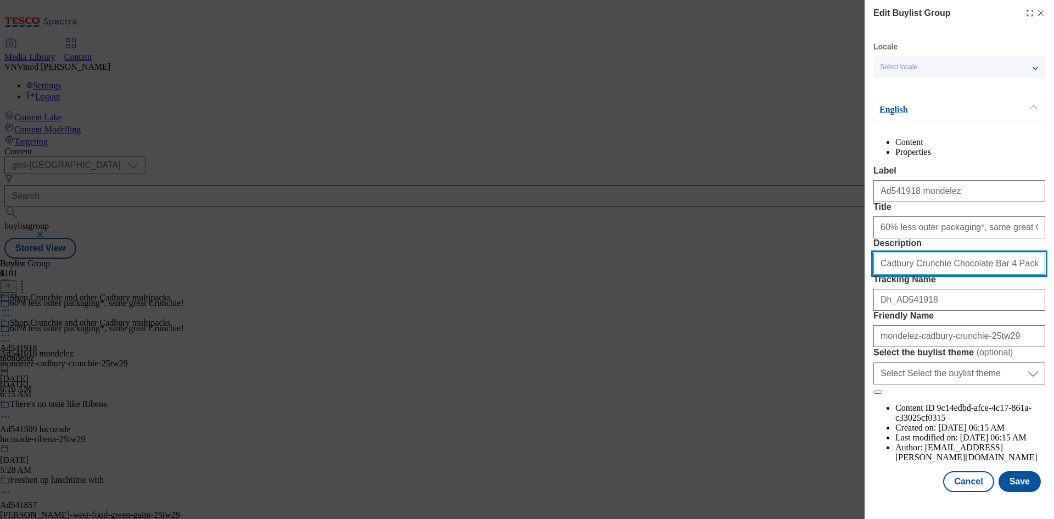
scroll to position [42, 0]
type input "Cadbury Crunchie Chocolate Bar 4 Pack 128g"
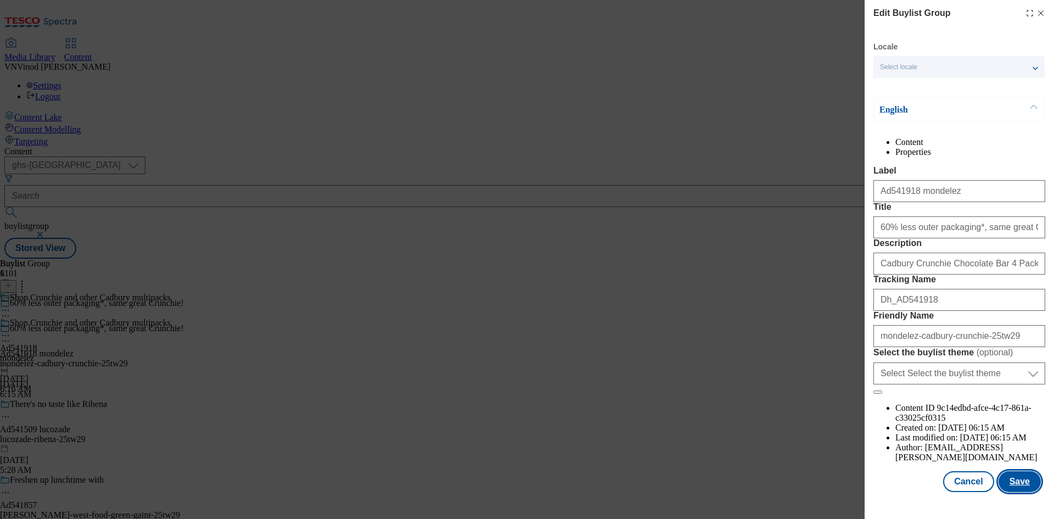
click at [1004, 491] on button "Save" at bounding box center [1019, 481] width 42 height 21
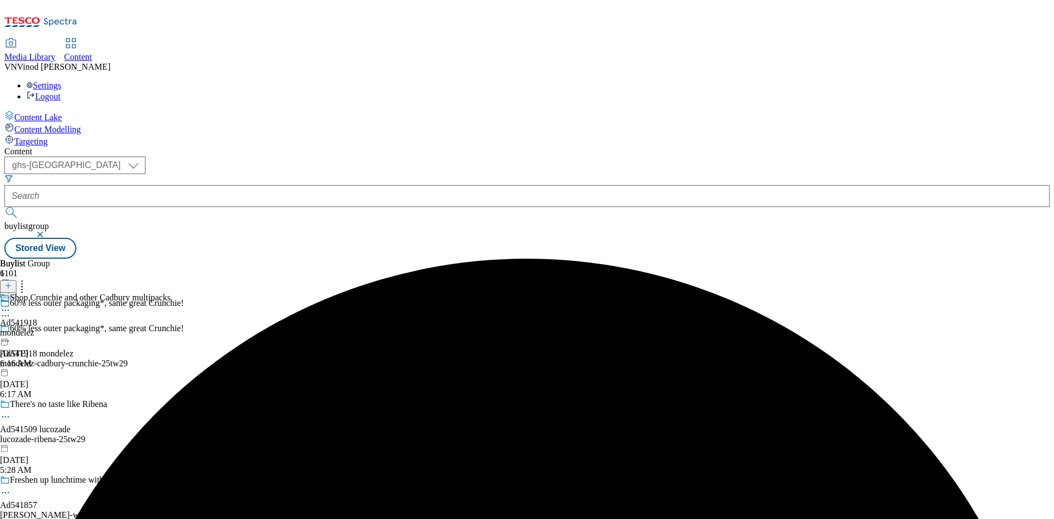
click at [171, 293] on div "Shop Crunchie and other Cadbury multipacks Ad541918 mondelez Aug 29, 2025 6:16 …" at bounding box center [85, 331] width 171 height 76
click at [11, 330] on icon at bounding box center [5, 335] width 11 height 11
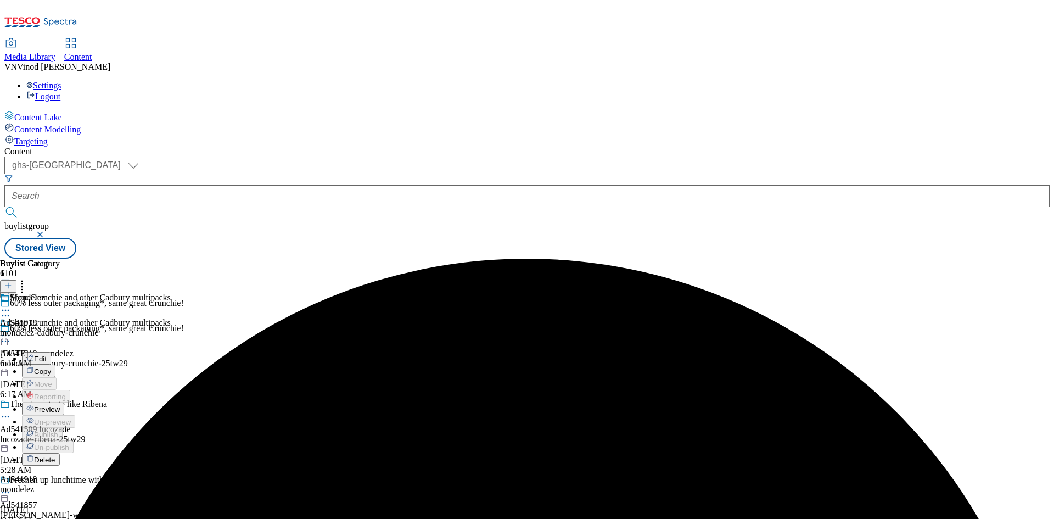
click at [51, 352] on button "Edit" at bounding box center [36, 358] width 29 height 13
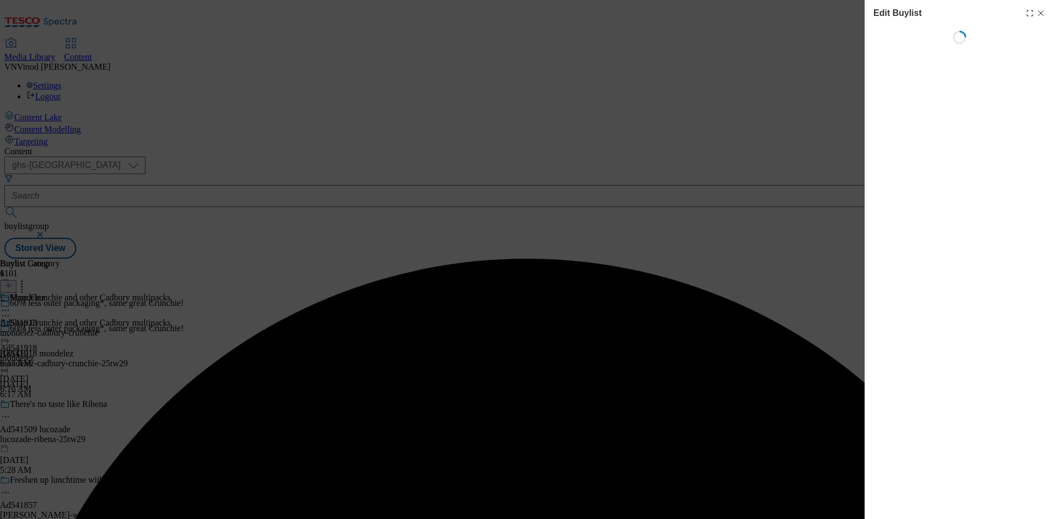
select select "tactical"
select select "supplier funded short term 1-3 weeks"
select select "dunnhumby"
select select "Banner"
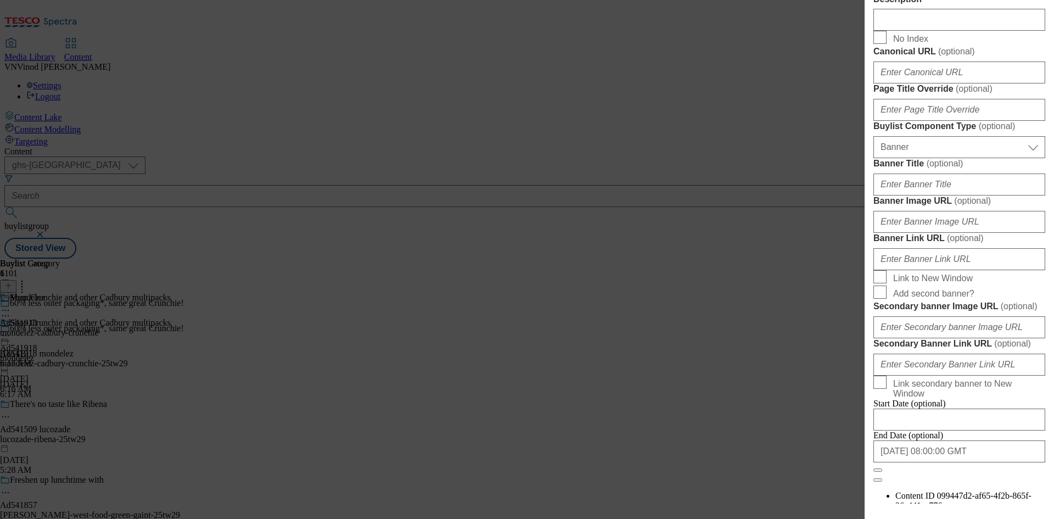
scroll to position [659, 0]
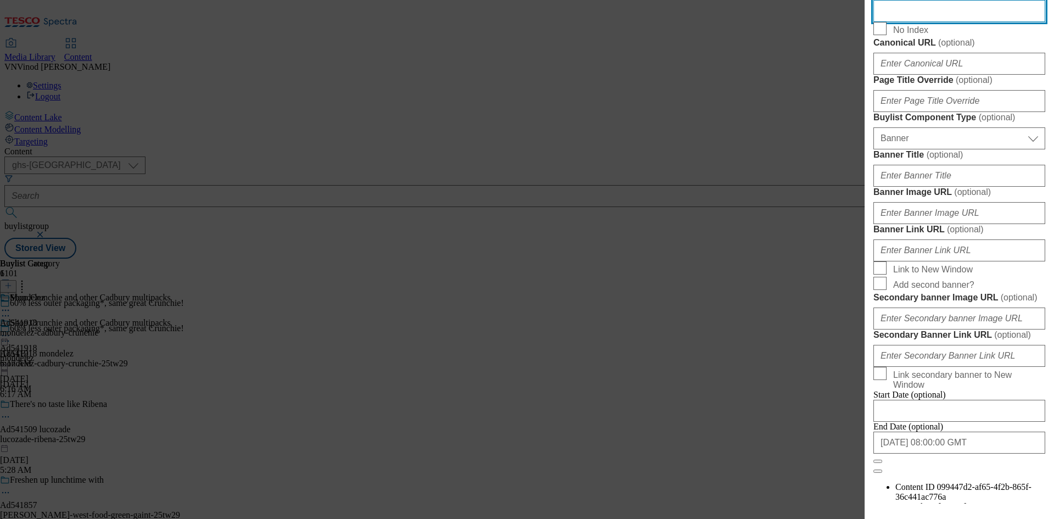
click at [921, 22] on input "Description" at bounding box center [959, 11] width 172 height 22
paste input "Cadbury Crunchie Chocolate Bar 4 Pack 128g"
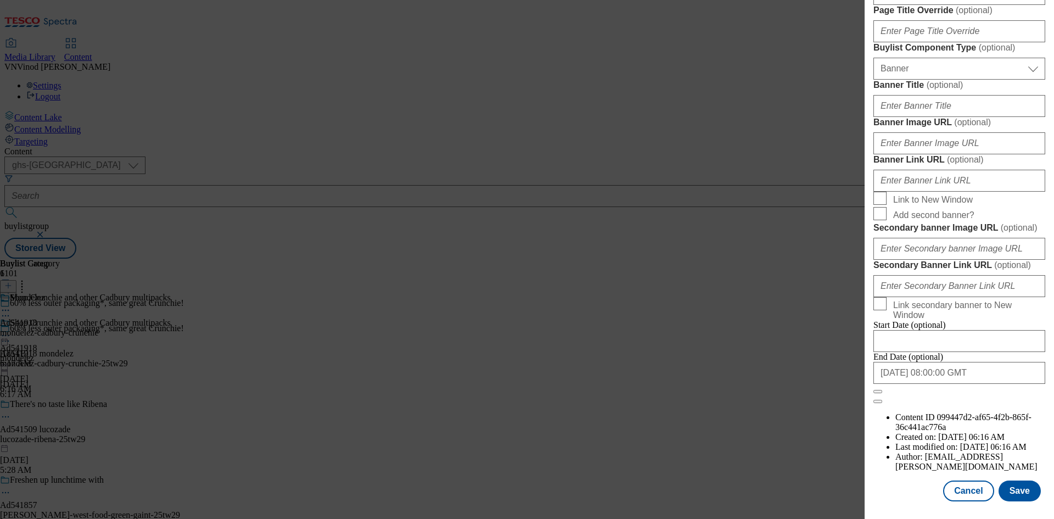
scroll to position [1136, 0]
type input "Cadbury Crunchie Chocolate Bar 4 Pack 128g"
click at [1013, 496] on button "Save" at bounding box center [1019, 490] width 42 height 21
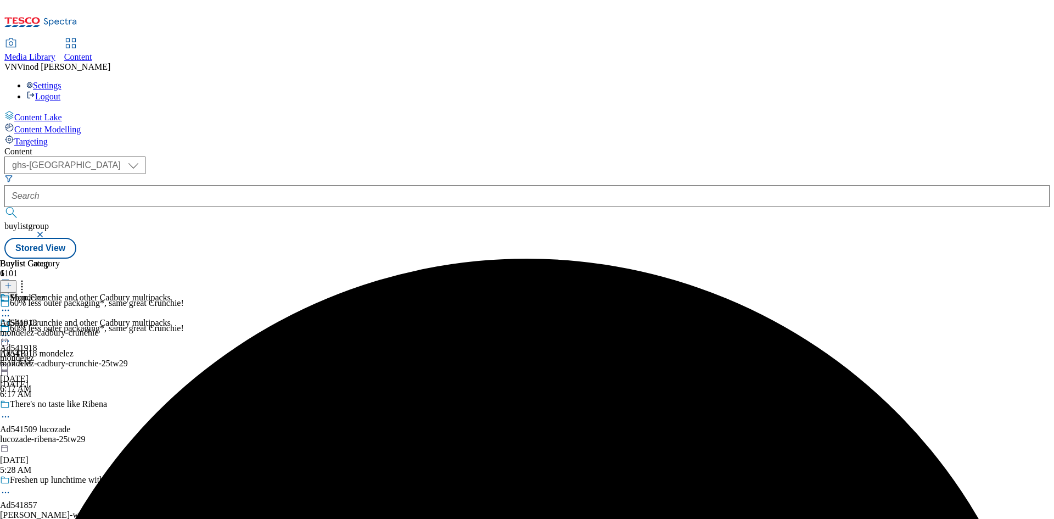
click at [11, 305] on icon at bounding box center [5, 310] width 11 height 11
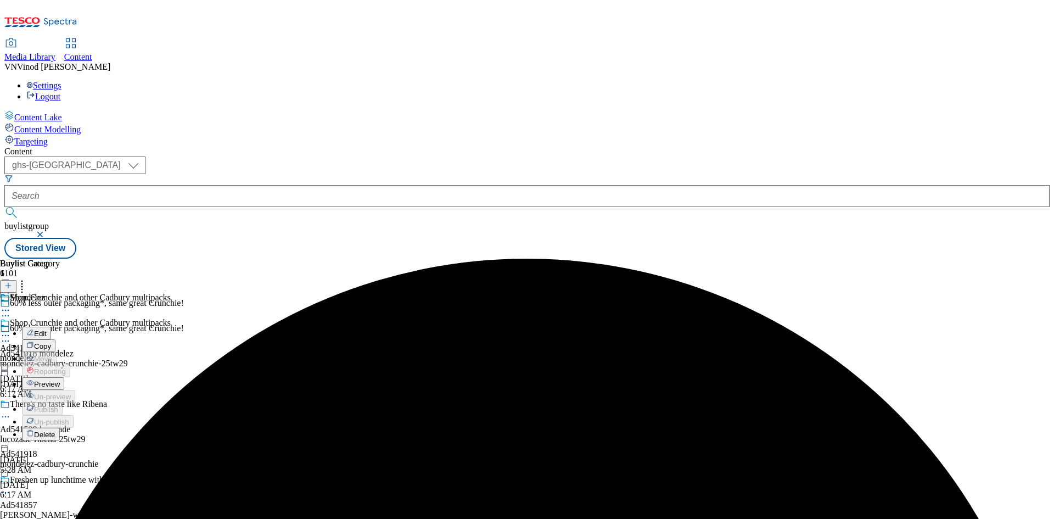
click at [51, 327] on button "Edit" at bounding box center [36, 333] width 29 height 13
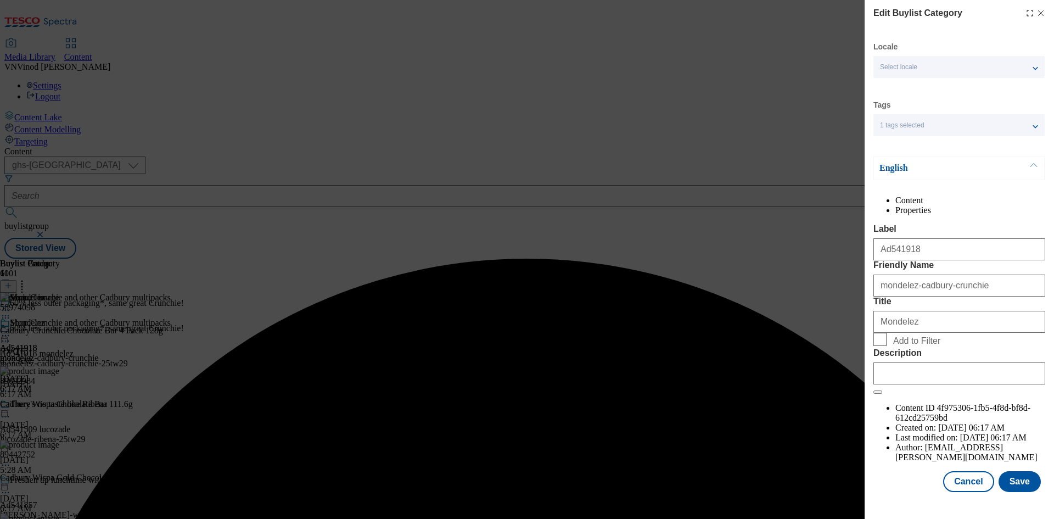
scroll to position [21, 0]
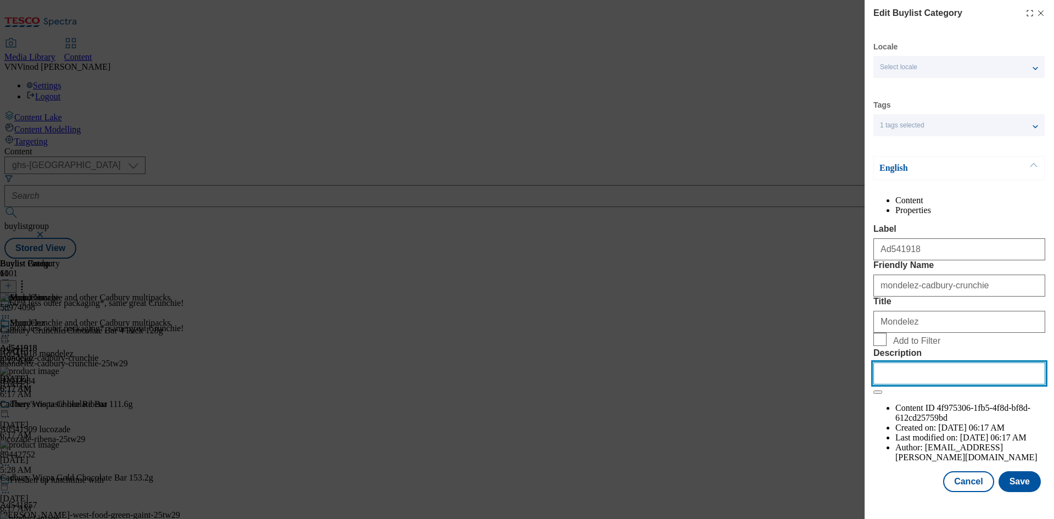
click at [926, 384] on input "Description" at bounding box center [959, 373] width 172 height 22
paste input "Cadbury Crunchie Chocolate Bar 4 Pack 128g"
type input "Cadbury Crunchie Chocolate Bar 4 Pack 128g"
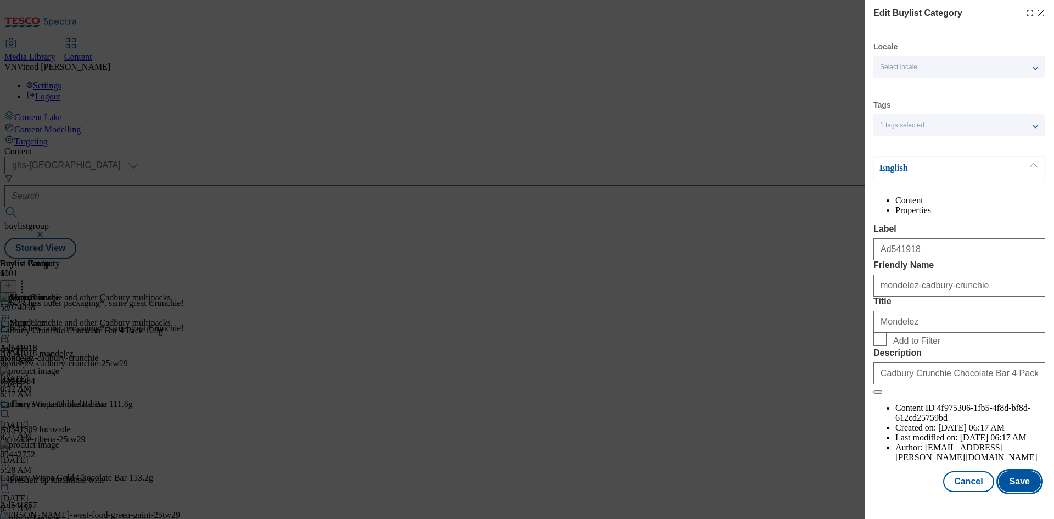
click at [1010, 492] on button "Save" at bounding box center [1019, 481] width 42 height 21
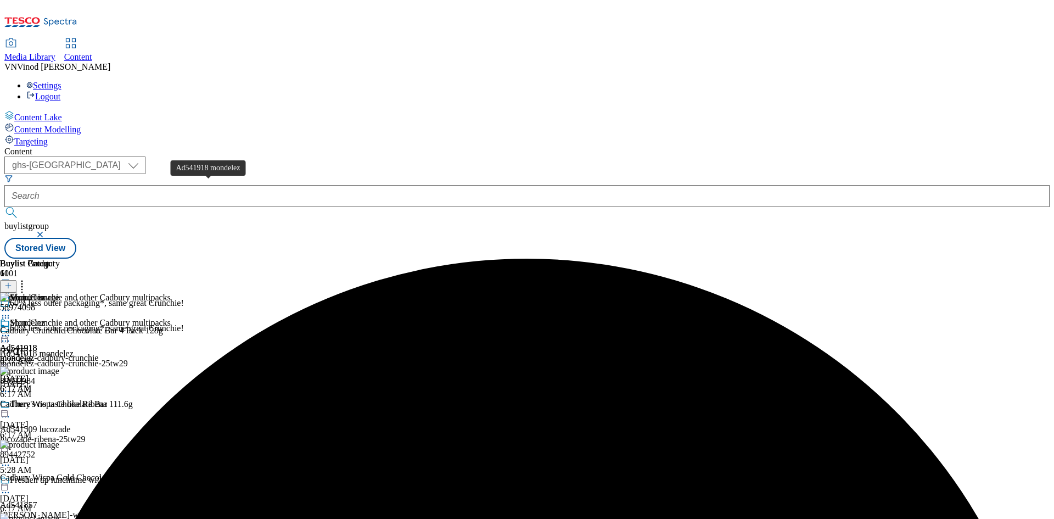
click at [74, 348] on div "Ad541918 mondelez" at bounding box center [37, 353] width 74 height 10
